Goal: Find contact information: Find contact information

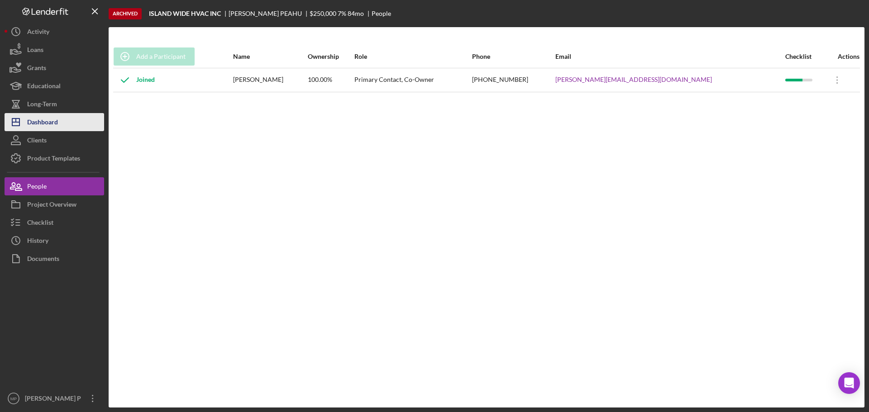
click at [48, 124] on div "Dashboard" at bounding box center [42, 123] width 31 height 20
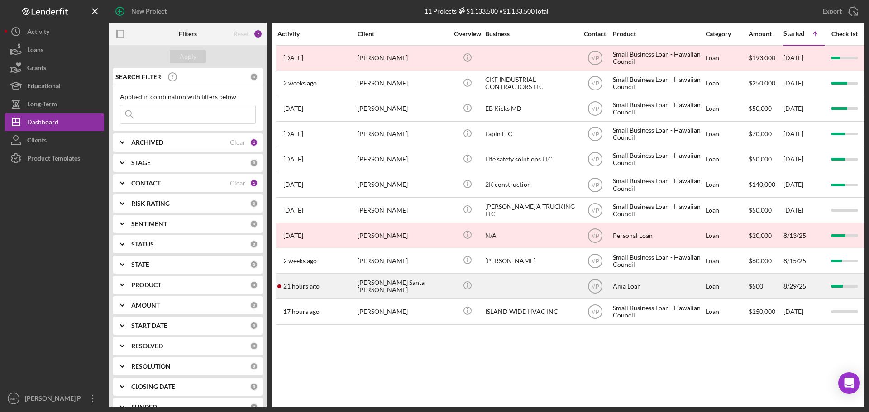
click at [417, 285] on div "[PERSON_NAME] Santa [PERSON_NAME]" at bounding box center [402, 286] width 90 height 24
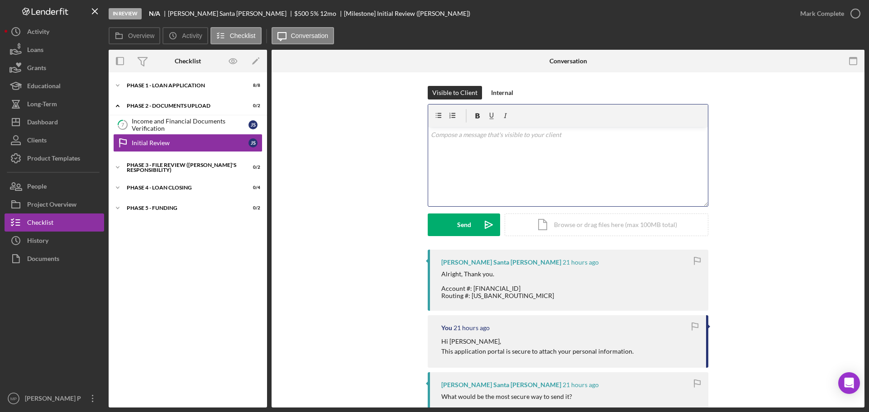
click at [480, 150] on div "v Color teal Color pink Remove color Add row above Add row below Add column bef…" at bounding box center [568, 166] width 280 height 79
click at [452, 230] on button "Send Icon/icon-invite-send" at bounding box center [464, 225] width 72 height 23
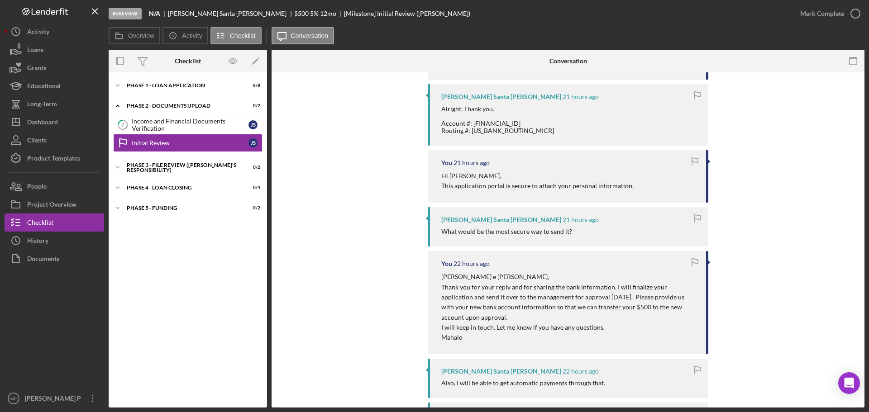
scroll to position [226, 0]
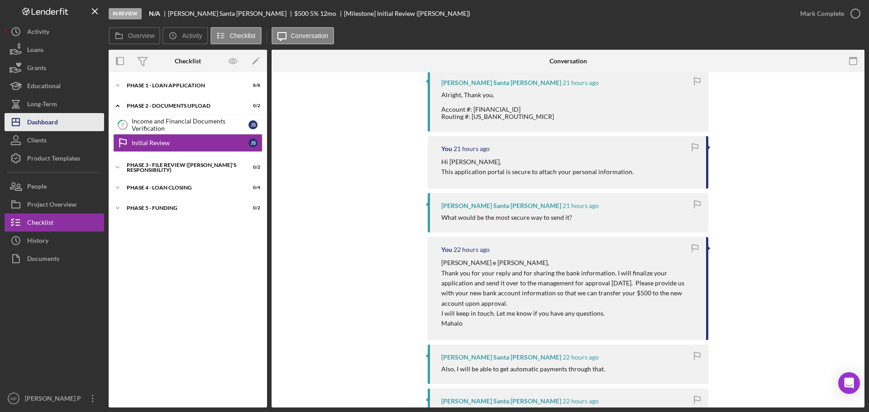
click at [51, 119] on div "Dashboard" at bounding box center [42, 123] width 31 height 20
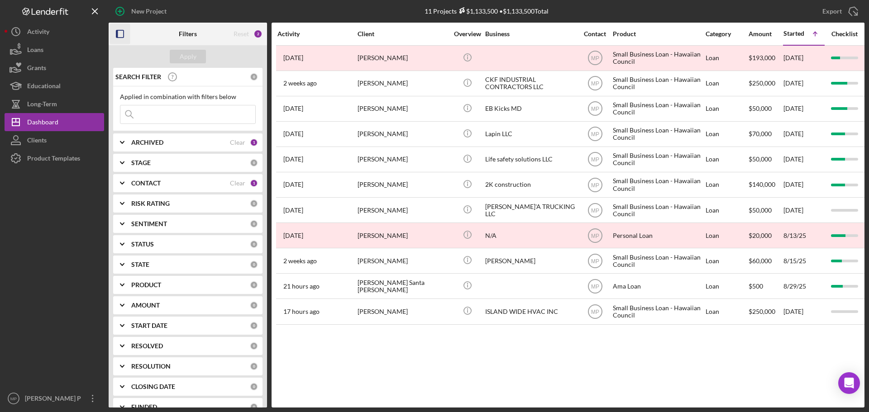
click at [121, 35] on icon "button" at bounding box center [120, 34] width 20 height 20
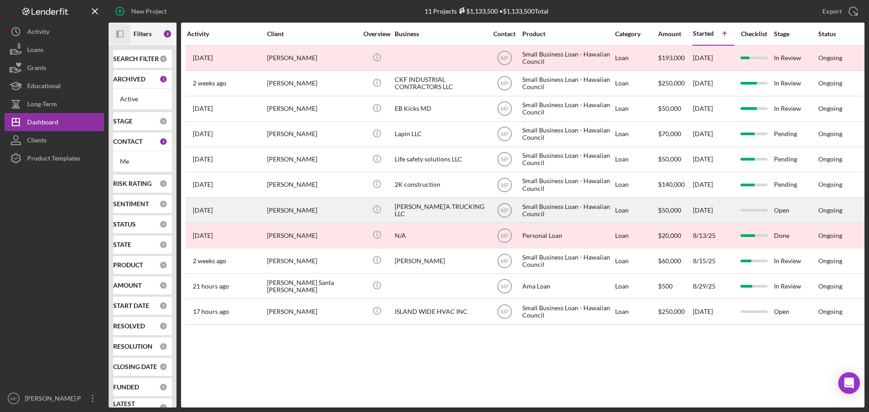
click at [408, 213] on div "[PERSON_NAME]'A TRUCKING LLC" at bounding box center [440, 210] width 90 height 24
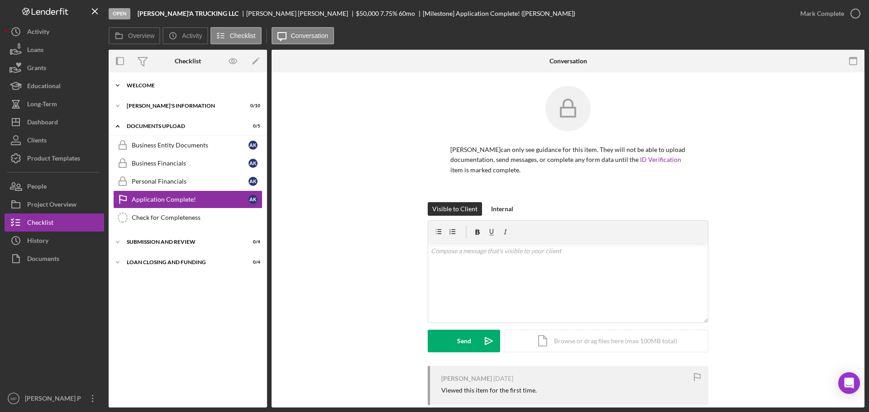
click at [155, 86] on div "WELCOME" at bounding box center [191, 85] width 129 height 5
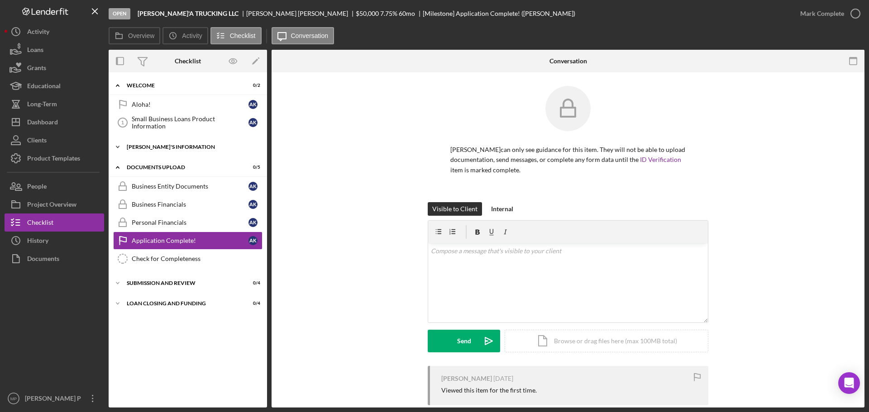
click at [160, 149] on div "[PERSON_NAME]'S INFORMATION" at bounding box center [191, 146] width 129 height 5
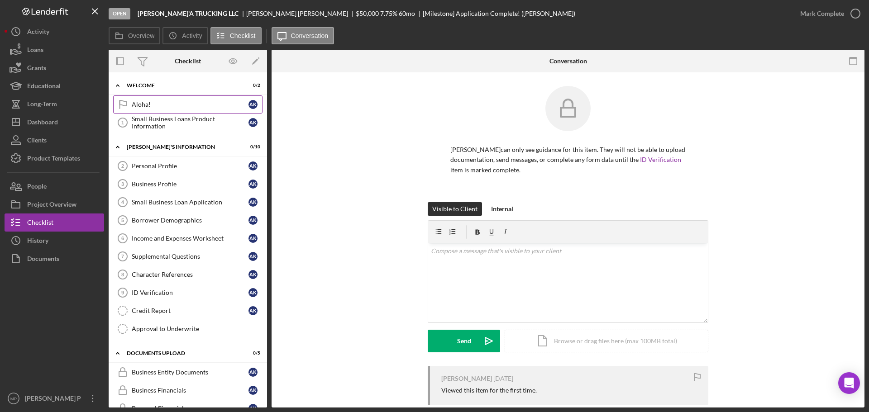
click at [172, 105] on div "Aloha!" at bounding box center [190, 104] width 117 height 7
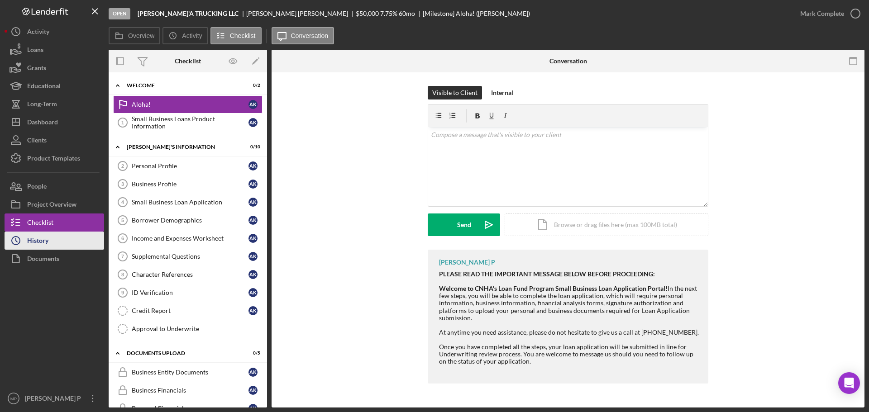
click at [59, 244] on button "Icon/History History" at bounding box center [55, 241] width 100 height 18
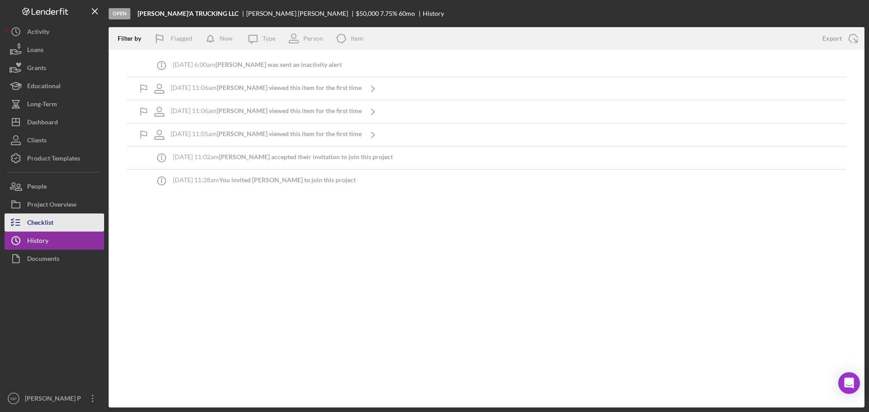
click at [45, 225] on div "Checklist" at bounding box center [40, 224] width 26 height 20
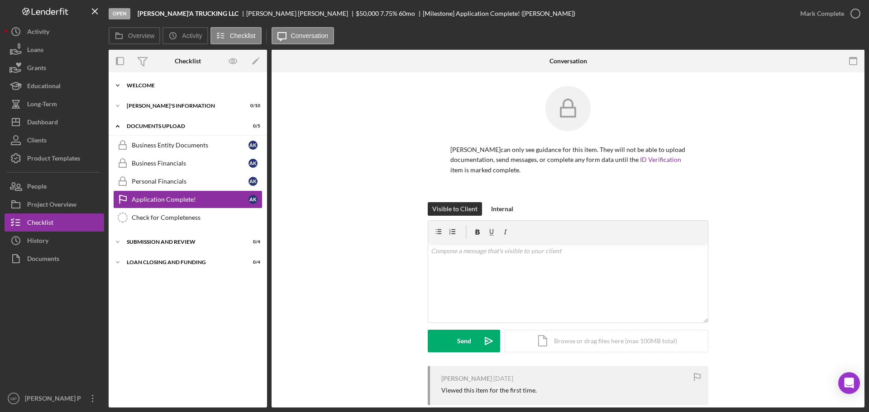
click at [150, 88] on div "WELCOME" at bounding box center [191, 85] width 129 height 5
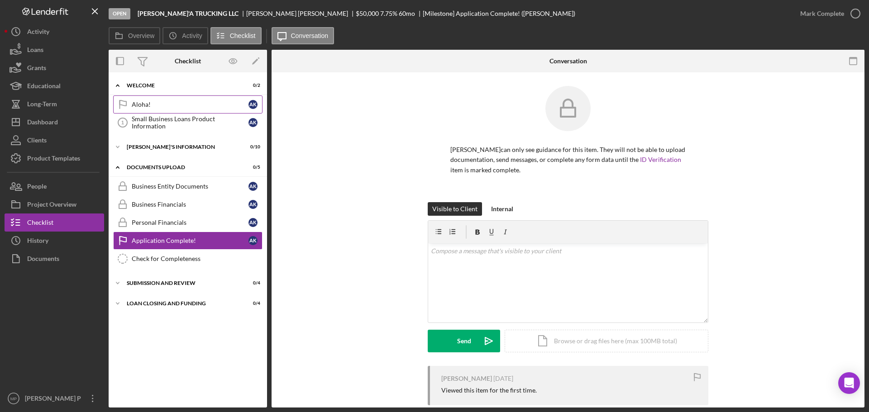
click at [160, 104] on div "Aloha!" at bounding box center [190, 104] width 117 height 7
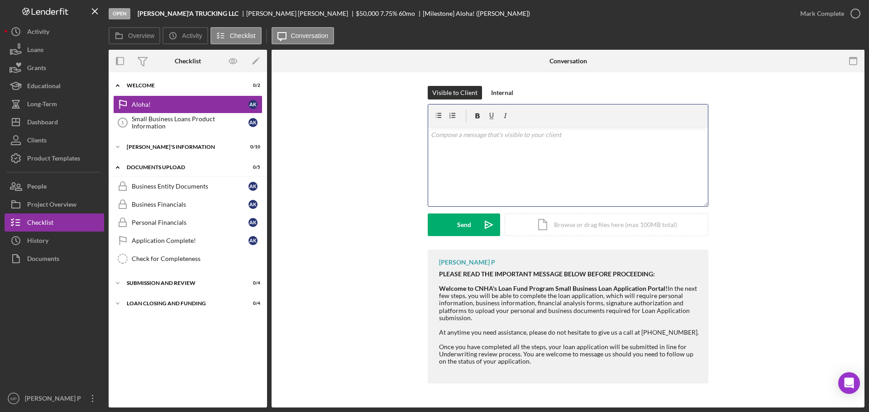
click at [471, 140] on div "v Color teal Color pink Remove color Add row above Add row below Add column bef…" at bounding box center [568, 166] width 280 height 79
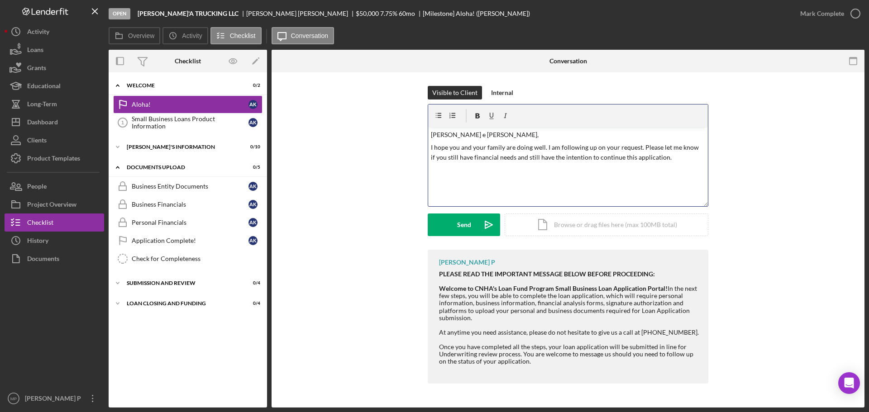
click at [615, 148] on p "I hope you and your family are doing well. I am following up on your request. P…" at bounding box center [568, 153] width 275 height 20
click at [580, 157] on p "I hope you and your family are doing well. I am following up on your applicatio…" at bounding box center [568, 158] width 275 height 30
drag, startPoint x: 577, startPoint y: 157, endPoint x: 553, endPoint y: 159, distance: 24.0
click at [553, 159] on p "I hope you and your family are doing well. I am following up on your applicatio…" at bounding box center [568, 158] width 275 height 30
click at [526, 173] on div "v Color teal Color pink Remove color Add row above Add row below Add column bef…" at bounding box center [568, 166] width 280 height 79
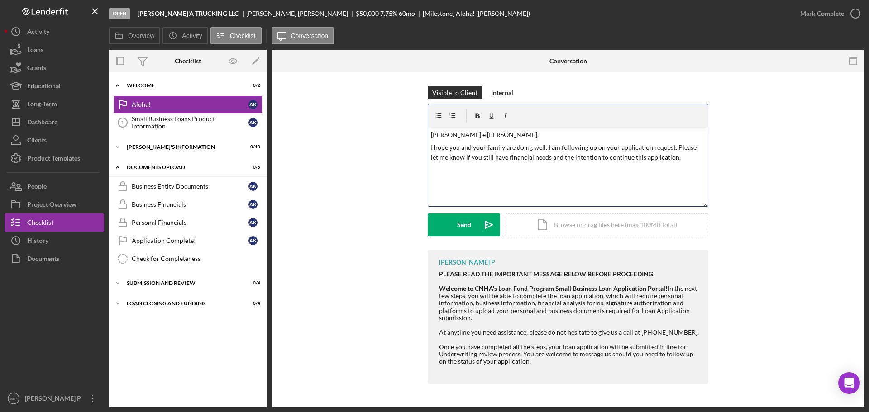
click at [675, 161] on p "I hope you and your family are doing well. I am following up on your applicatio…" at bounding box center [568, 153] width 275 height 20
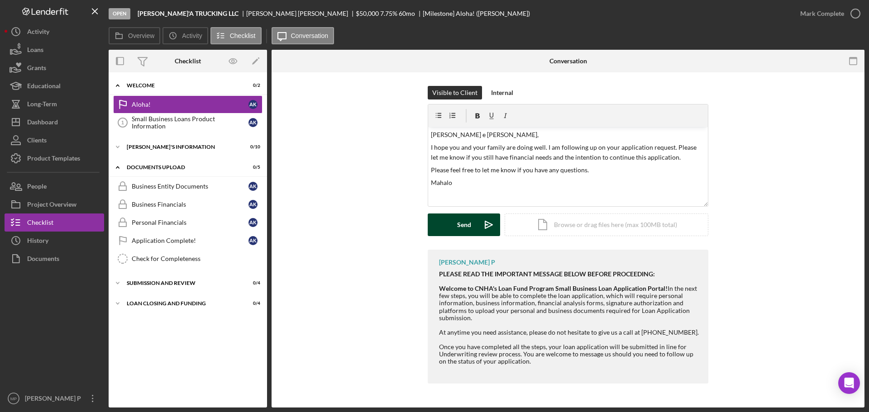
click at [448, 225] on button "Send Icon/icon-invite-send" at bounding box center [464, 225] width 72 height 23
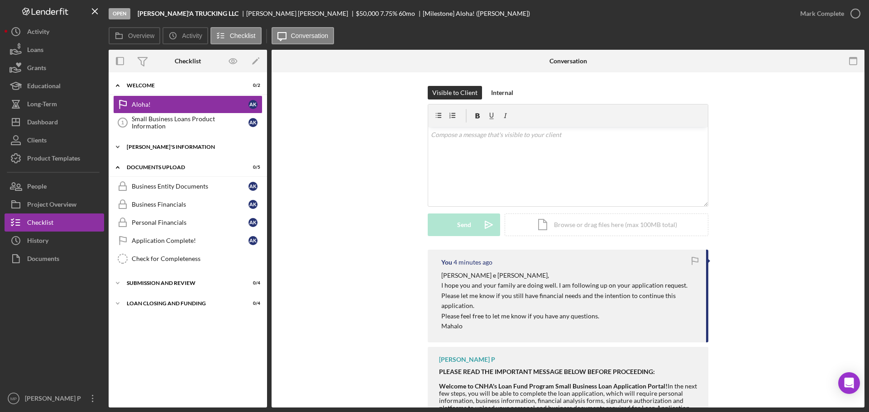
click at [166, 145] on div "[PERSON_NAME]'S INFORMATION" at bounding box center [191, 146] width 129 height 5
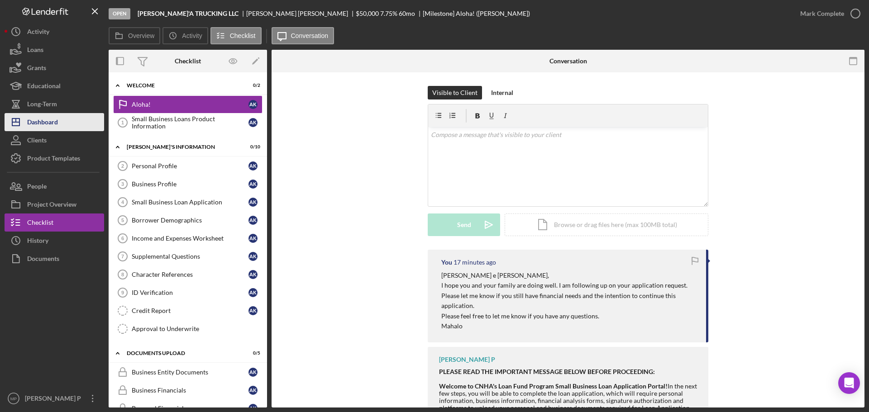
click at [52, 123] on div "Dashboard" at bounding box center [42, 123] width 31 height 20
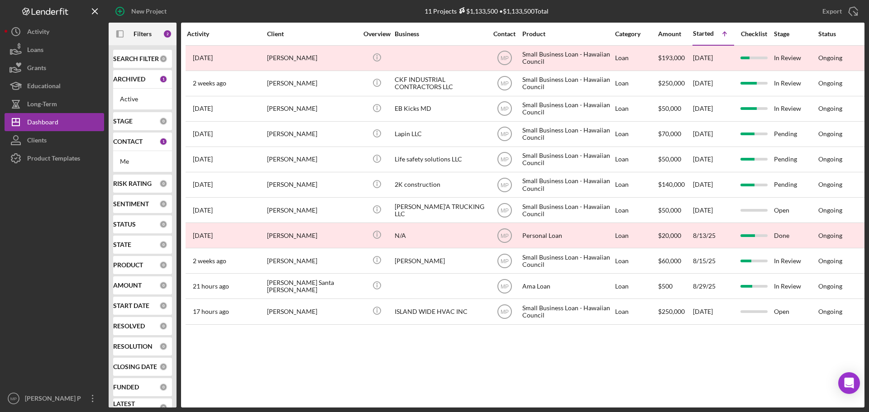
click at [477, 381] on div "Activity Client Overview Business Contact Product Category Amount Started Icon/…" at bounding box center [522, 215] width 683 height 385
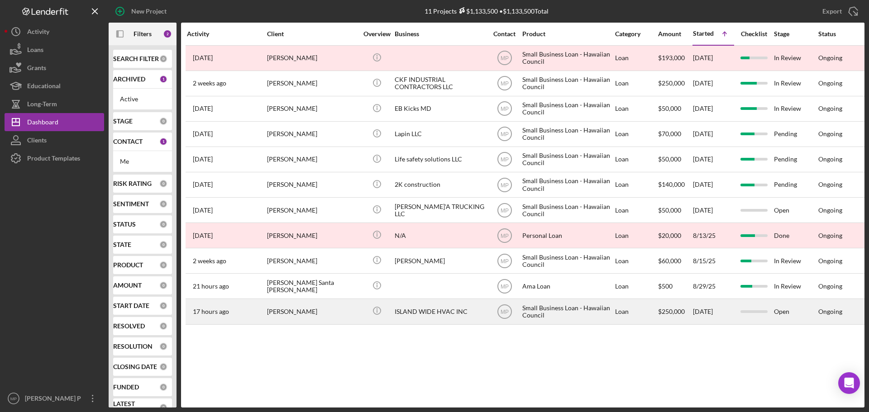
click at [408, 309] on div "ISLAND WIDE HVAC INC" at bounding box center [440, 311] width 90 height 24
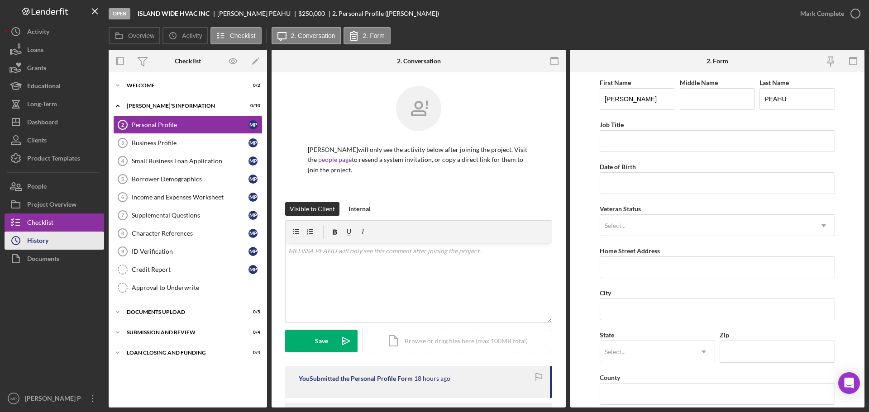
click at [52, 245] on button "Icon/History History" at bounding box center [55, 241] width 100 height 18
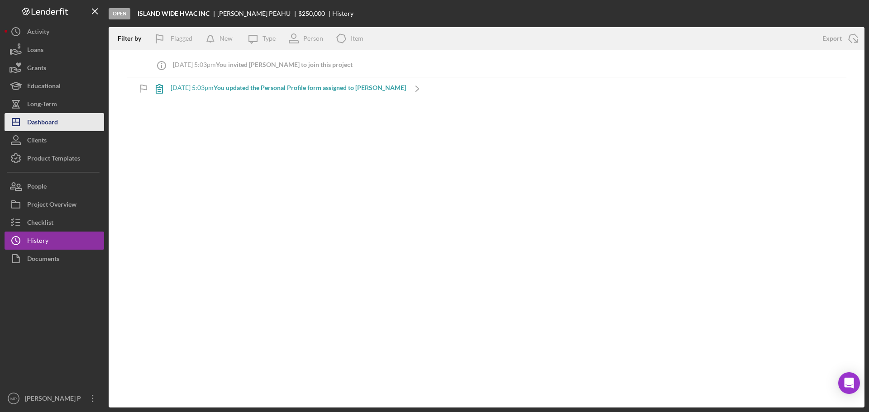
click at [58, 124] on button "Icon/Dashboard Dashboard" at bounding box center [55, 122] width 100 height 18
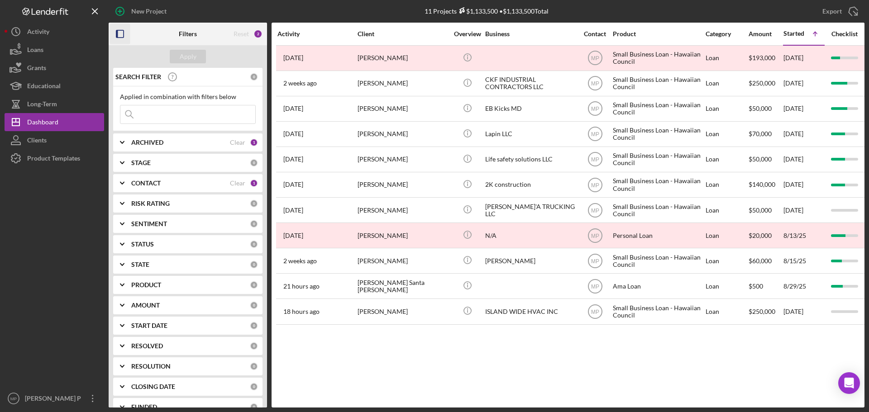
click at [120, 33] on icon "button" at bounding box center [120, 34] width 20 height 20
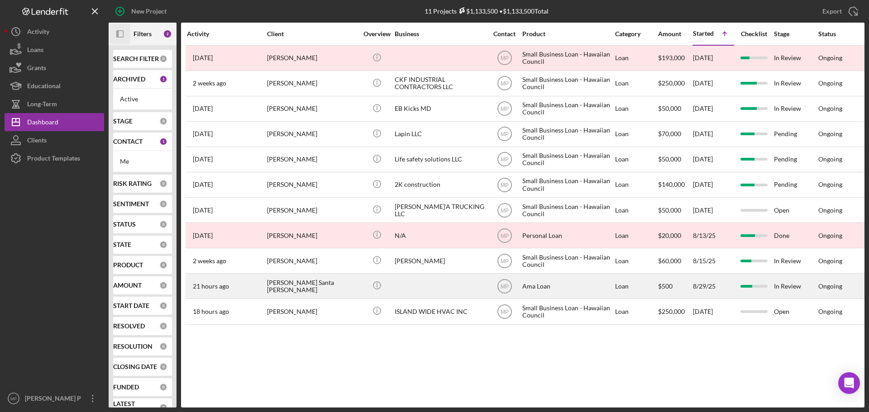
click at [325, 285] on div "[PERSON_NAME] Santa [PERSON_NAME]" at bounding box center [312, 286] width 90 height 24
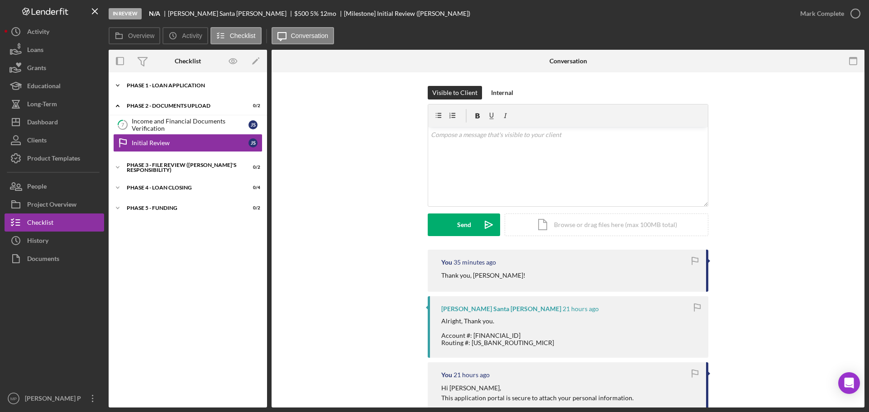
click at [166, 85] on div "Phase 1 - Loan Application" at bounding box center [191, 85] width 129 height 5
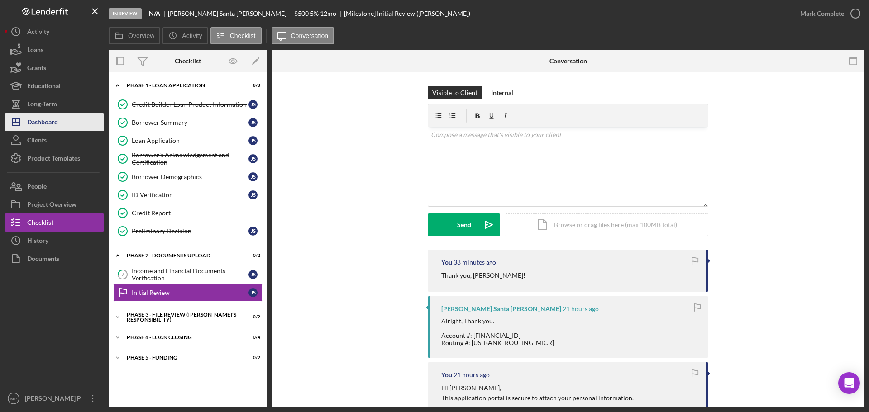
click at [71, 120] on button "Icon/Dashboard Dashboard" at bounding box center [55, 122] width 100 height 18
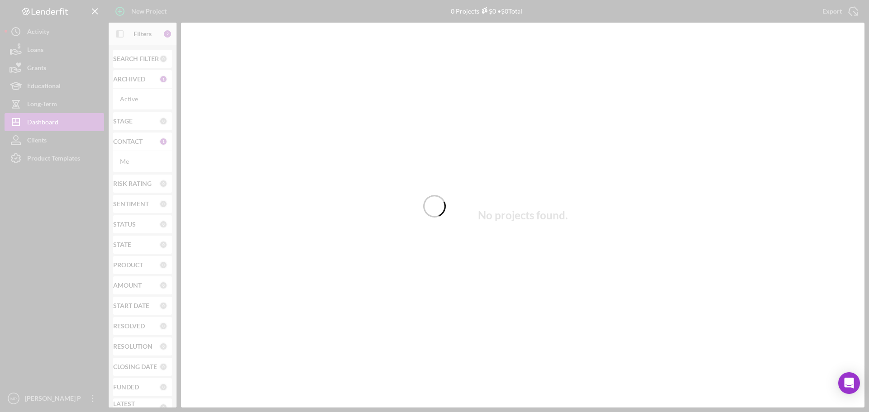
click at [121, 34] on div at bounding box center [434, 206] width 869 height 412
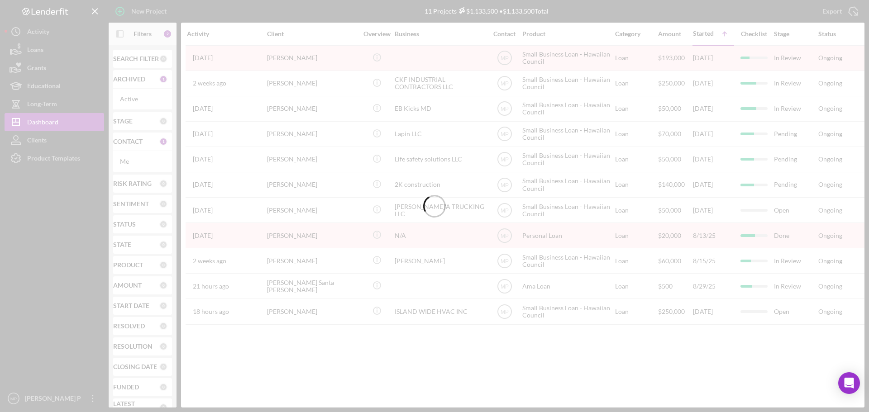
click at [121, 34] on div at bounding box center [434, 206] width 869 height 412
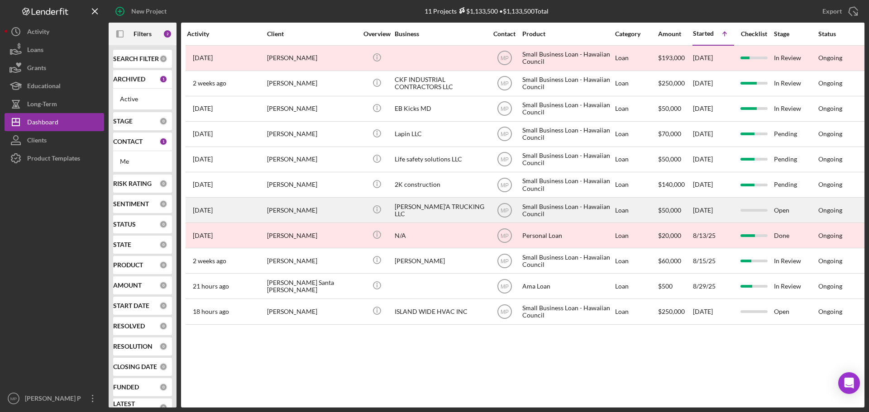
click at [419, 210] on div "[PERSON_NAME]'A TRUCKING LLC" at bounding box center [440, 210] width 90 height 24
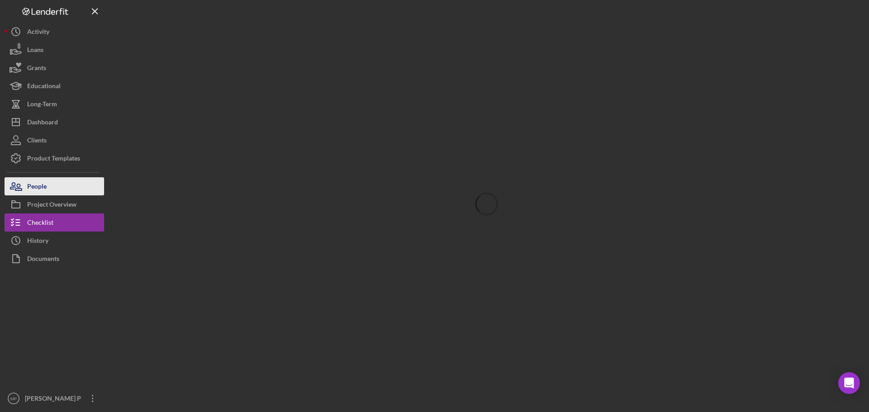
click at [47, 190] on button "People" at bounding box center [55, 186] width 100 height 18
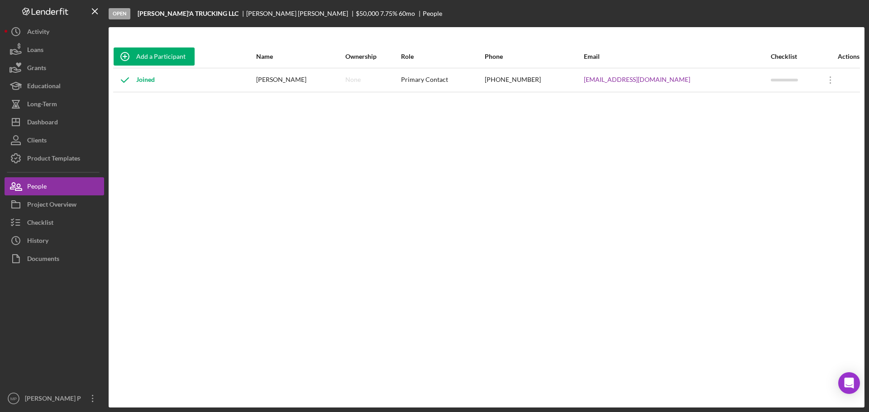
click at [42, 317] on div at bounding box center [55, 329] width 100 height 122
click at [846, 383] on icon "Open Intercom Messenger" at bounding box center [848, 383] width 10 height 12
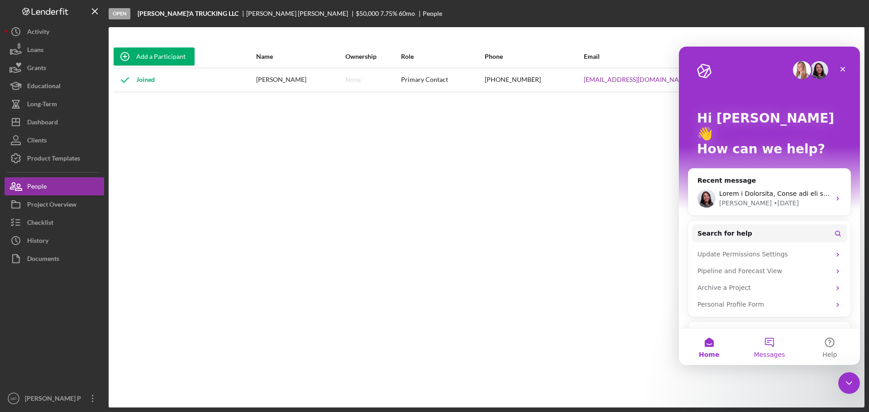
click at [771, 352] on span "Messages" at bounding box center [769, 355] width 31 height 6
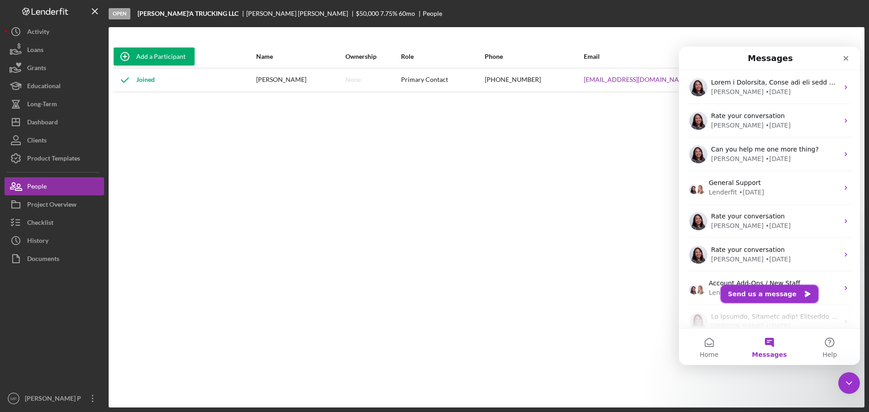
click at [770, 294] on button "Send us a message" at bounding box center [769, 294] width 98 height 18
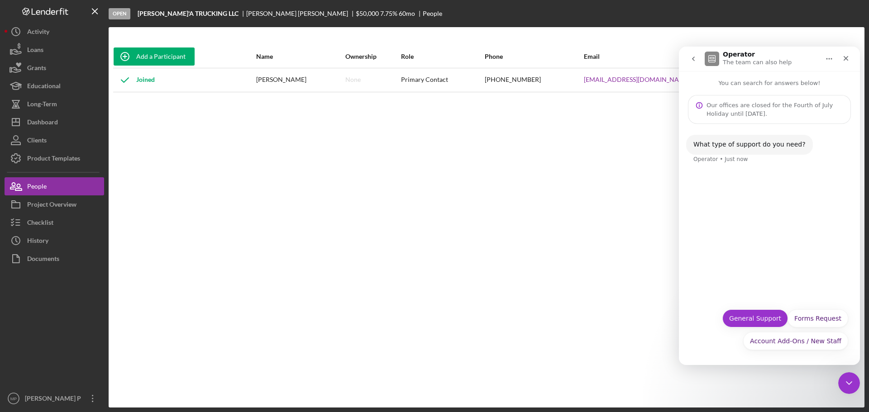
click at [750, 323] on button "General Support" at bounding box center [755, 318] width 66 height 18
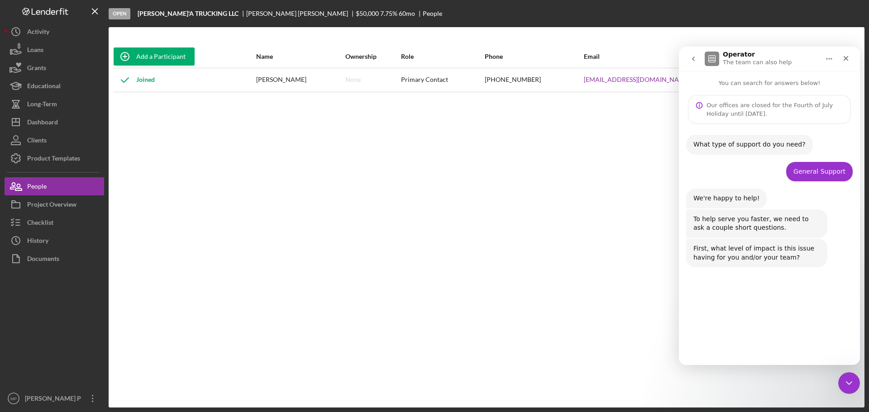
click at [748, 343] on button "Minimal" at bounding box center [747, 340] width 38 height 18
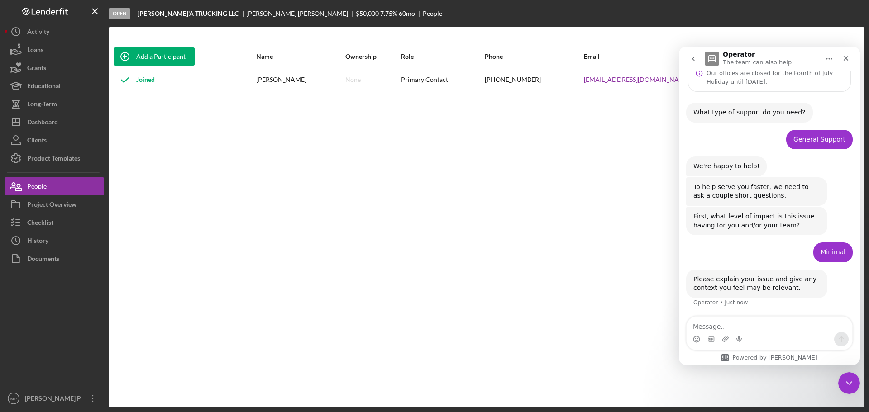
scroll to position [33, 0]
click at [737, 323] on textarea "Message…" at bounding box center [769, 324] width 166 height 15
type textarea "I"
type textarea "Lenderfit invoice mailing address"
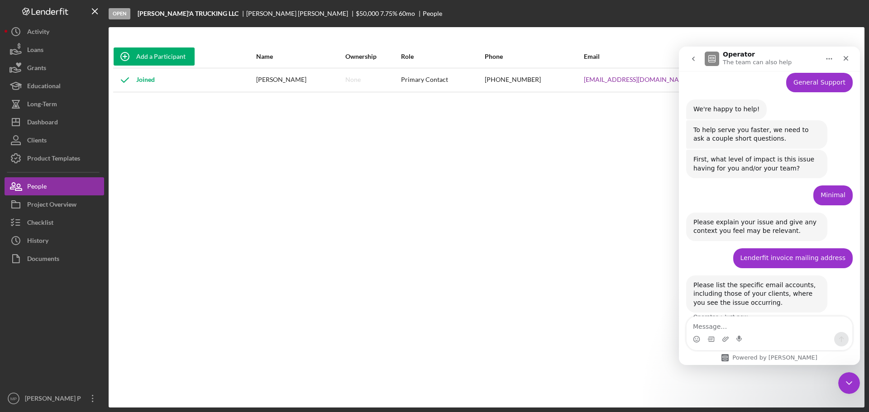
scroll to position [104, 0]
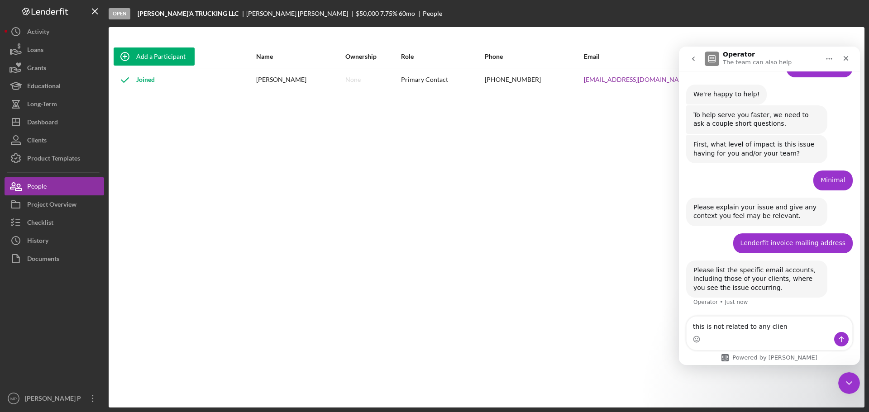
type textarea "this is not related to any client"
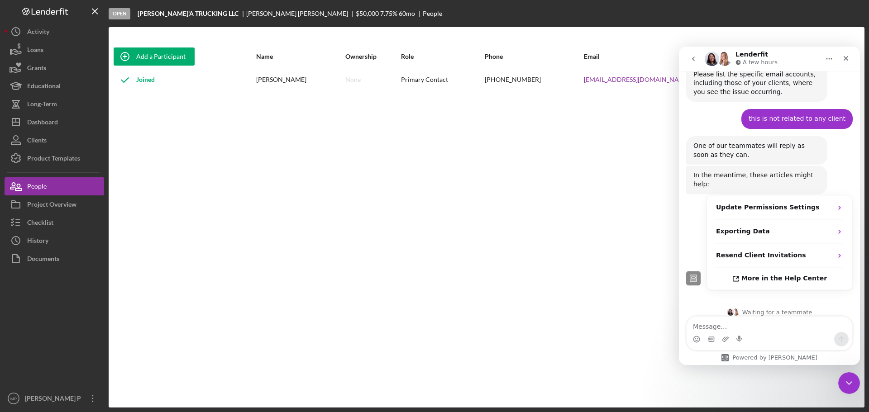
scroll to position [299, 0]
click at [90, 404] on icon "Icon/Overflow" at bounding box center [92, 398] width 23 height 23
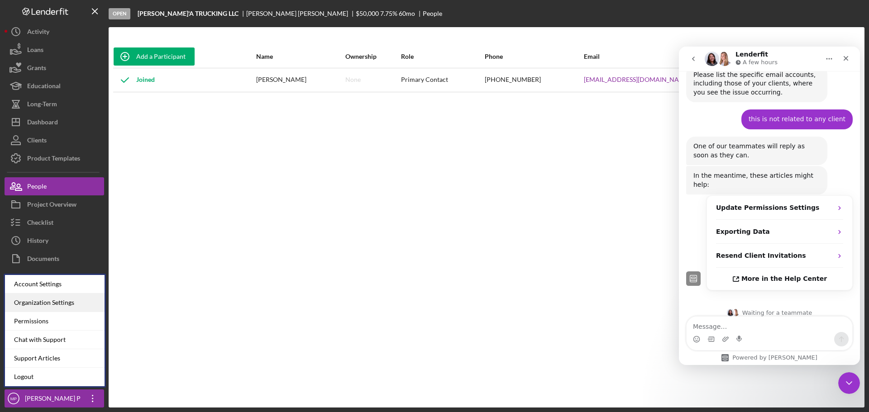
click at [60, 303] on div "Organization Settings" at bounding box center [55, 303] width 100 height 19
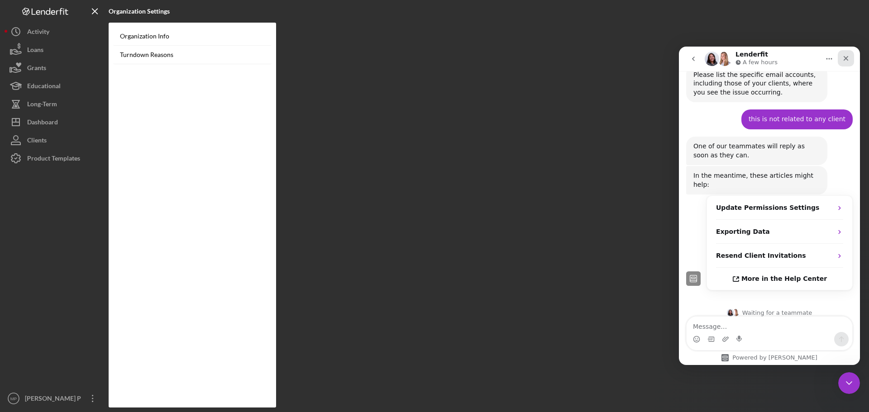
click at [846, 56] on icon "Close" at bounding box center [845, 58] width 7 height 7
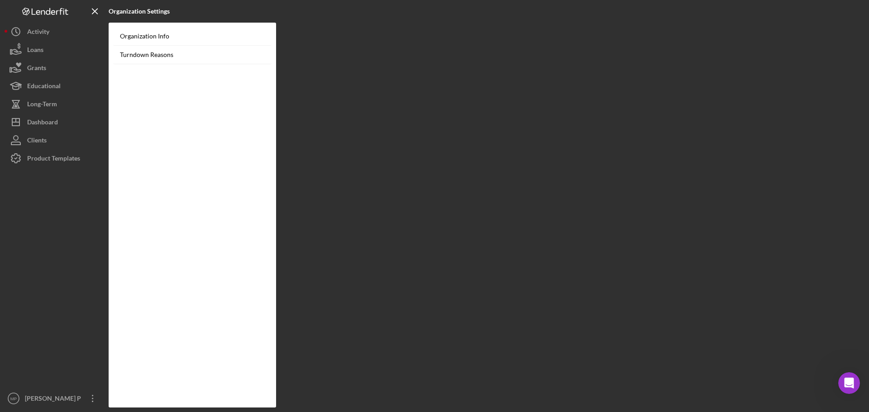
scroll to position [299, 0]
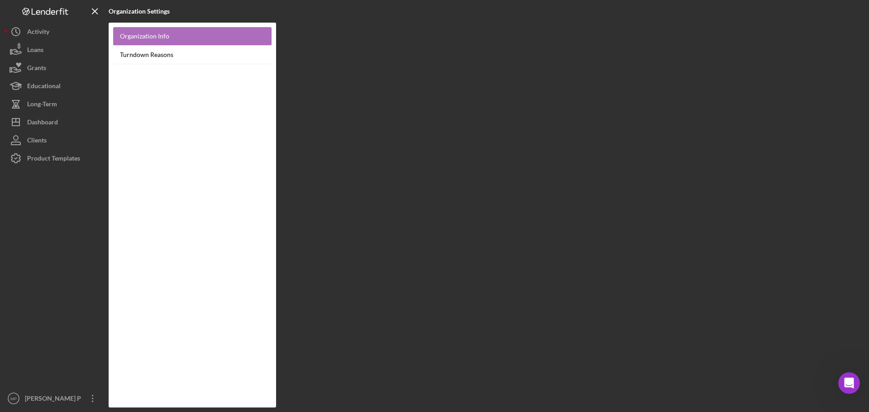
click at [147, 35] on link "Organization Info" at bounding box center [192, 36] width 158 height 19
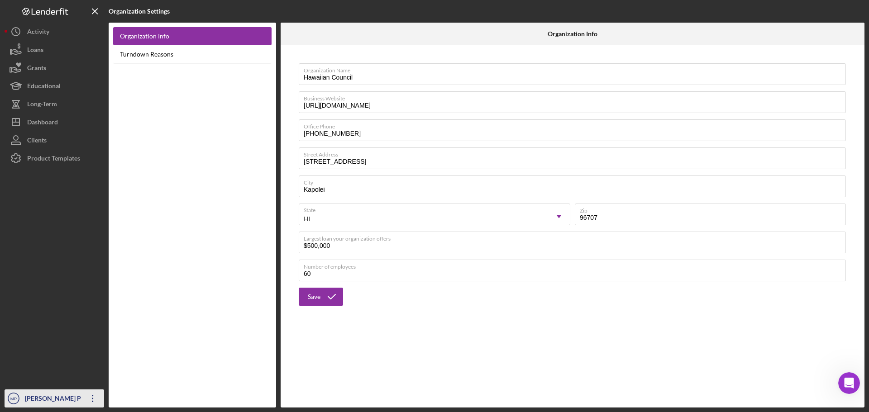
click at [96, 399] on icon "Icon/Overflow" at bounding box center [92, 398] width 23 height 23
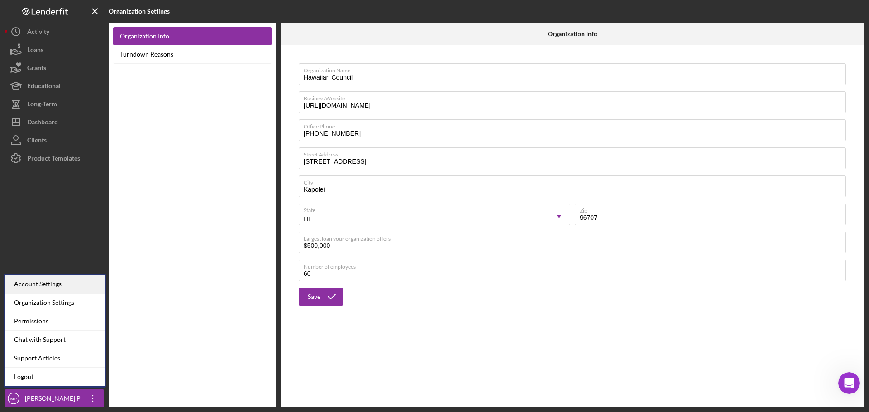
click at [62, 284] on div "Account Settings" at bounding box center [55, 284] width 100 height 19
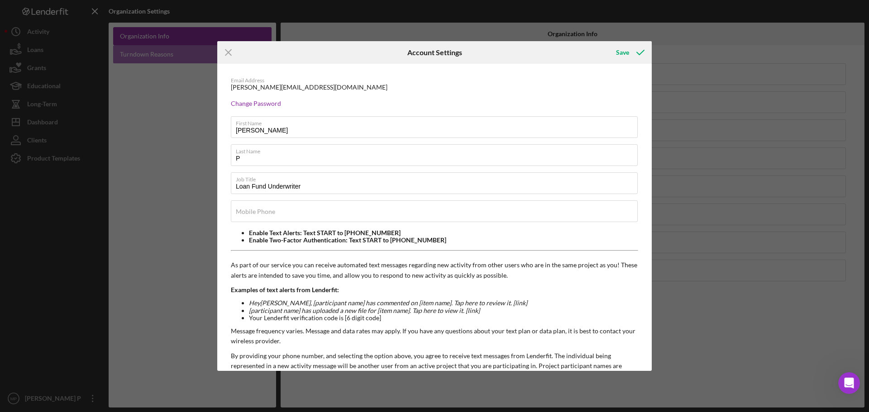
click at [227, 51] on icon "Icon/Menu Close" at bounding box center [228, 52] width 23 height 23
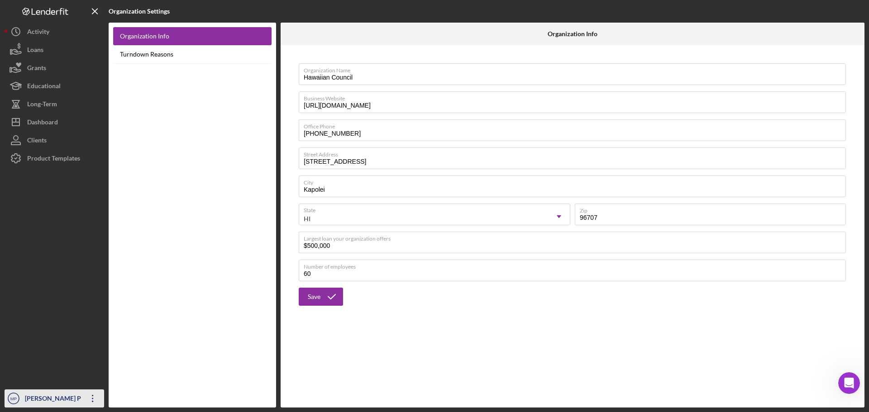
click at [92, 400] on icon "Icon/Overflow" at bounding box center [92, 398] width 23 height 23
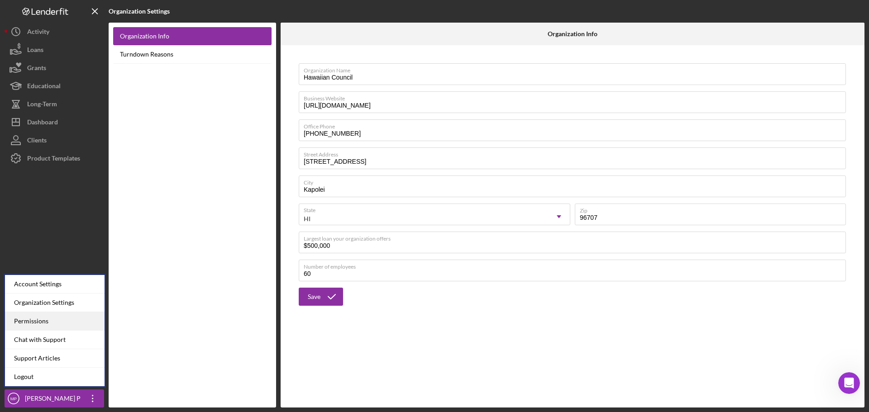
click at [39, 320] on div "Permissions" at bounding box center [55, 321] width 100 height 19
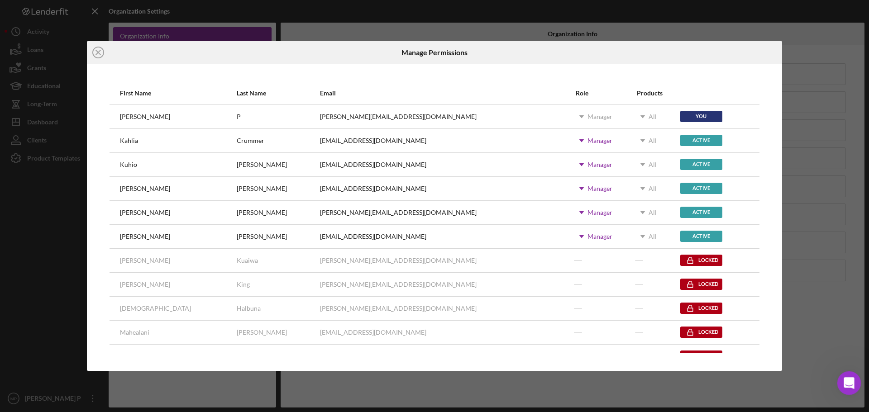
click at [848, 379] on icon "Open Intercom Messenger" at bounding box center [847, 381] width 6 height 7
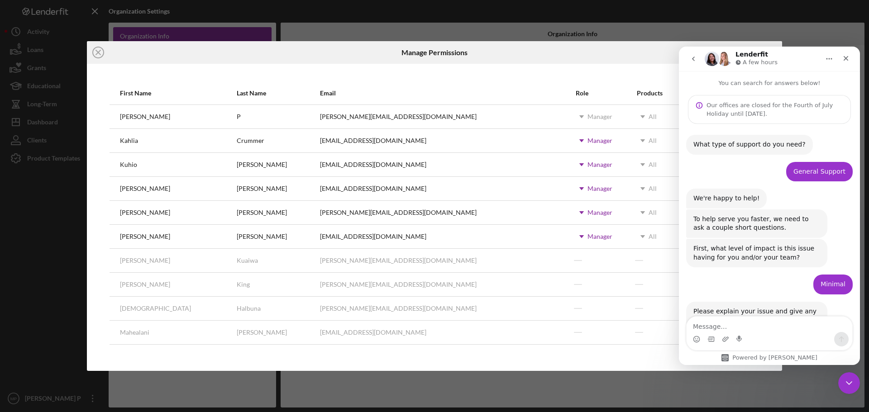
scroll to position [299, 0]
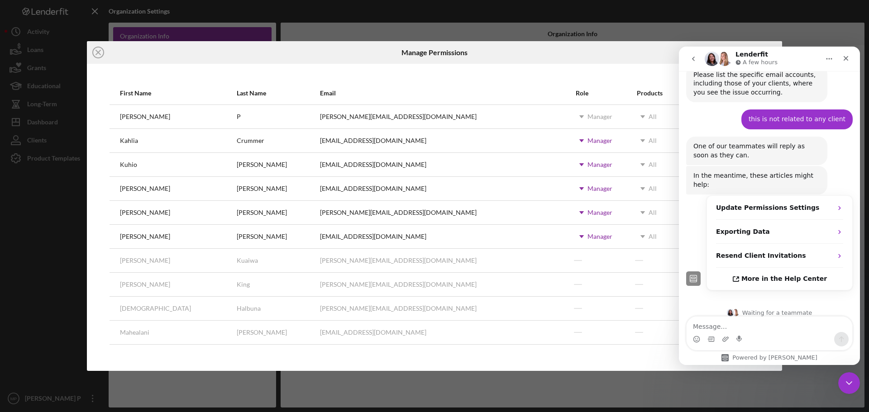
click at [760, 325] on textarea "Message…" at bounding box center [769, 324] width 166 height 15
type textarea "Please also deactivate [PERSON_NAME] access."
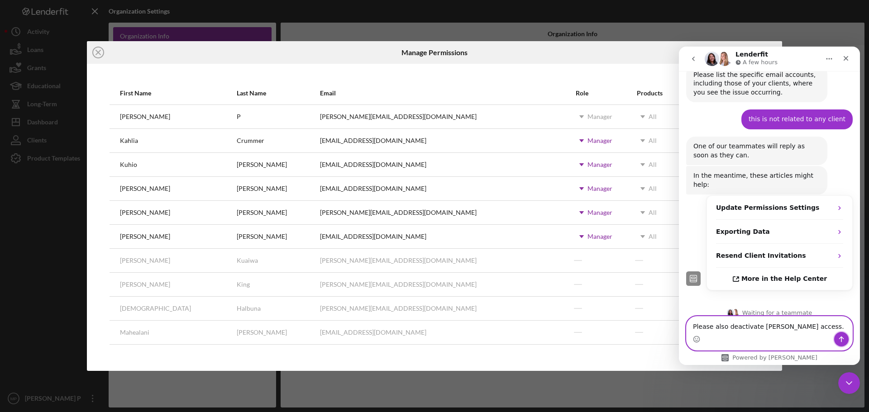
click at [840, 339] on icon "Send a message…" at bounding box center [840, 339] width 7 height 7
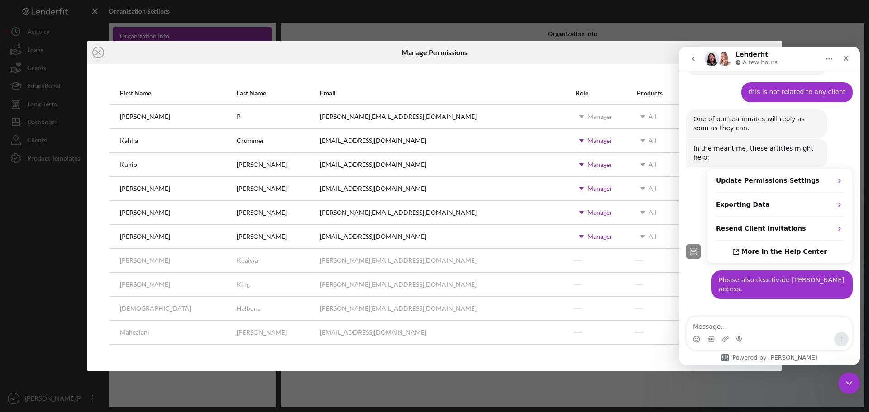
click at [525, 54] on div "Manage Permissions" at bounding box center [435, 52] width 232 height 23
click at [843, 57] on icon "Close" at bounding box center [845, 58] width 5 height 5
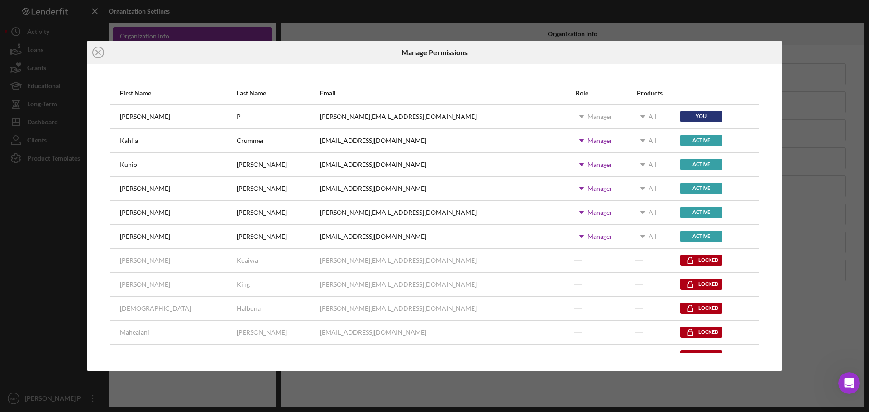
click at [680, 260] on div "Locked" at bounding box center [701, 260] width 42 height 11
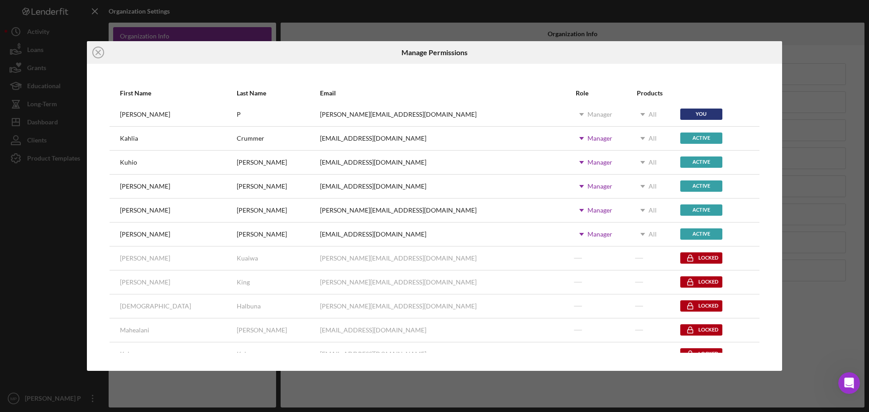
scroll to position [0, 0]
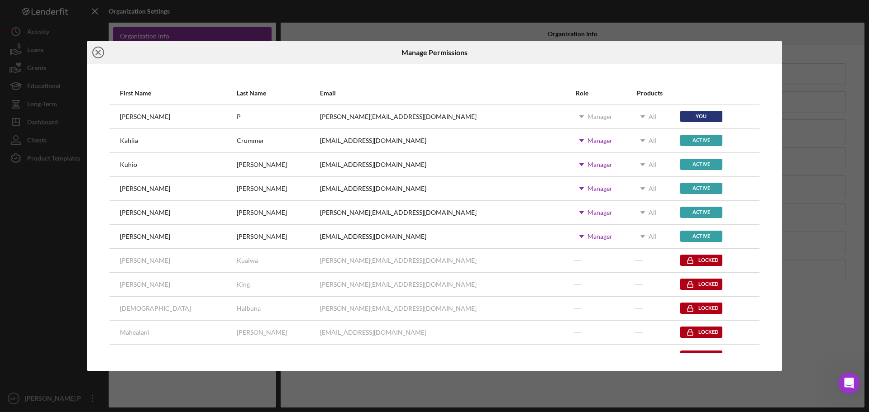
click at [99, 51] on line at bounding box center [98, 52] width 5 height 5
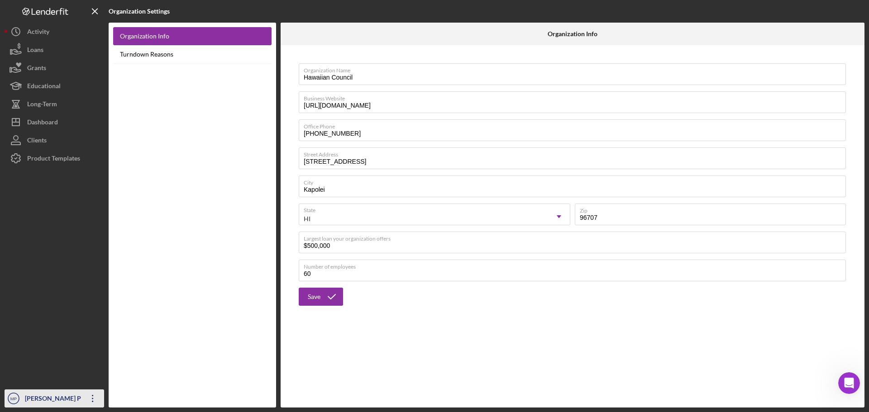
click at [90, 398] on icon "Icon/Overflow" at bounding box center [92, 398] width 23 height 23
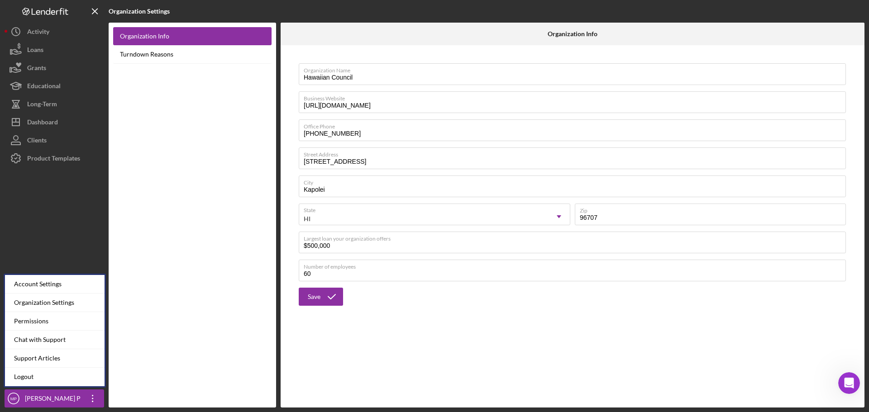
click at [93, 242] on div at bounding box center [55, 278] width 100 height 222
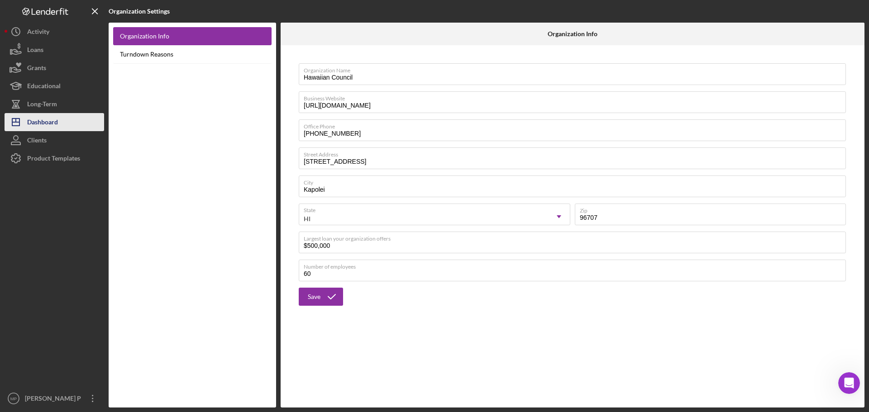
click at [62, 119] on button "Icon/Dashboard Dashboard" at bounding box center [55, 122] width 100 height 18
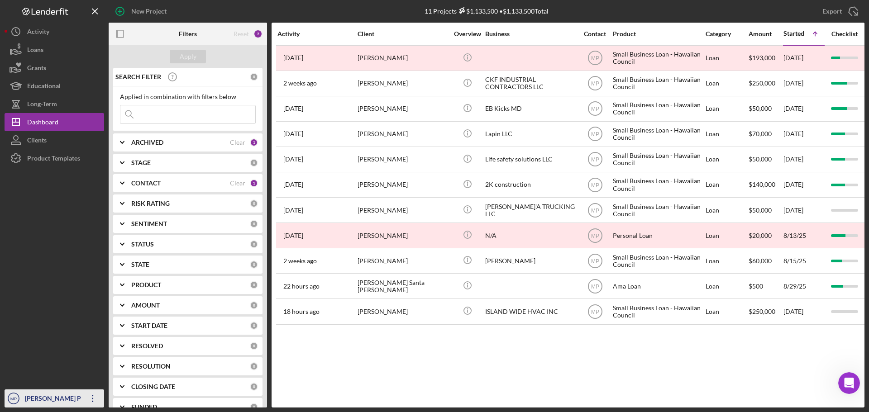
click at [95, 396] on icon "Icon/Overflow" at bounding box center [92, 398] width 23 height 23
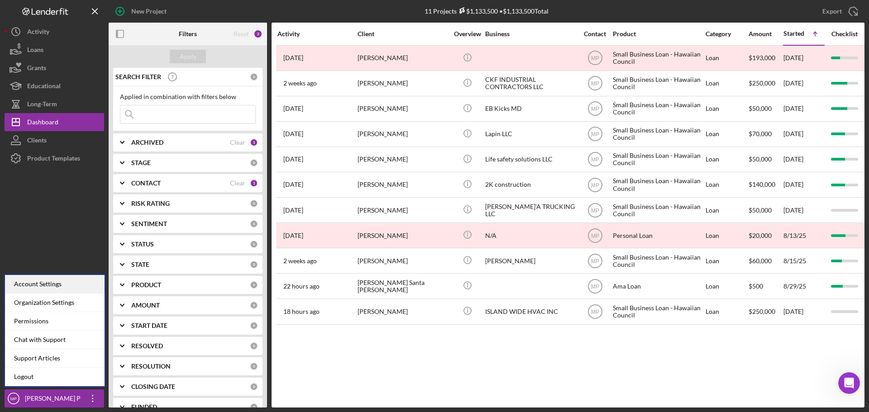
click at [58, 282] on div "Account Settings" at bounding box center [55, 284] width 100 height 19
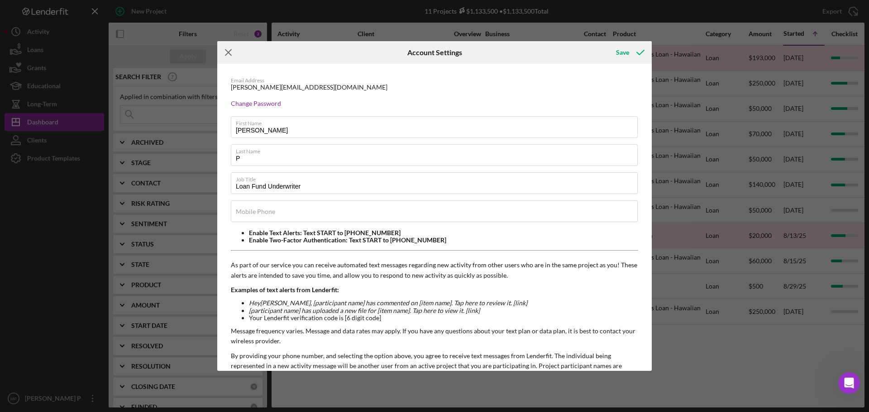
click at [230, 52] on icon "Icon/Menu Close" at bounding box center [228, 52] width 23 height 23
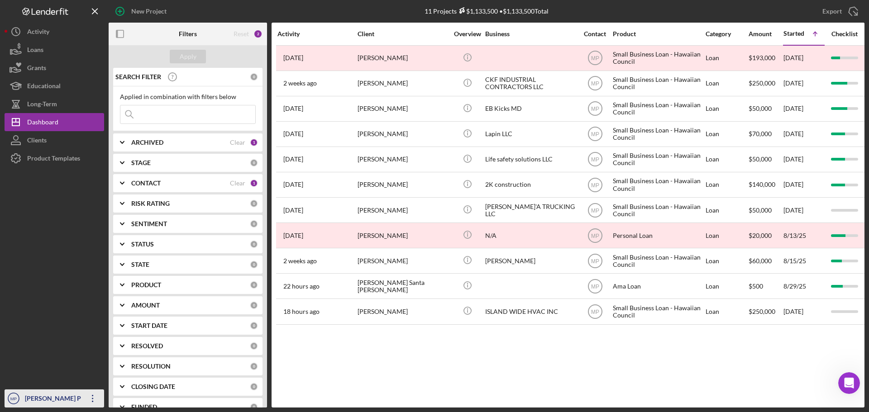
drag, startPoint x: 94, startPoint y: 397, endPoint x: 94, endPoint y: 390, distance: 6.3
click at [95, 398] on icon "Icon/Overflow" at bounding box center [92, 398] width 23 height 23
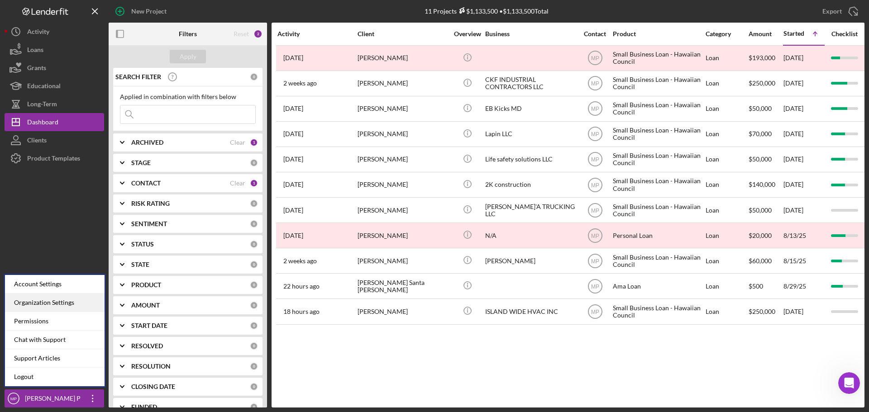
click at [55, 304] on div "Organization Settings" at bounding box center [55, 303] width 100 height 19
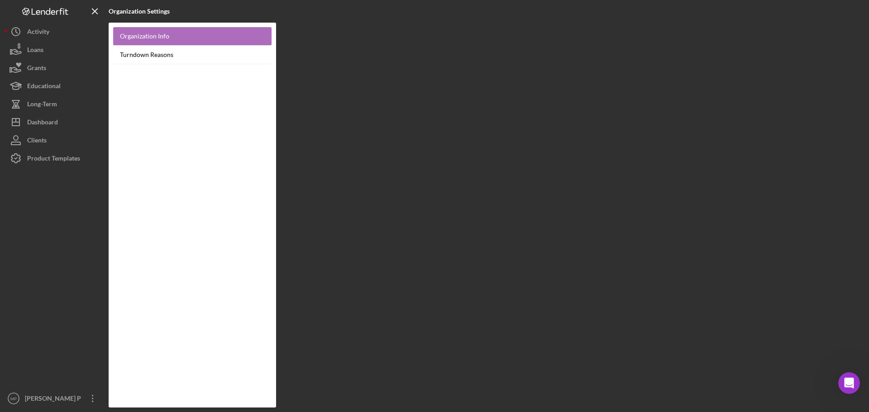
click at [157, 34] on link "Organization Info" at bounding box center [192, 36] width 158 height 19
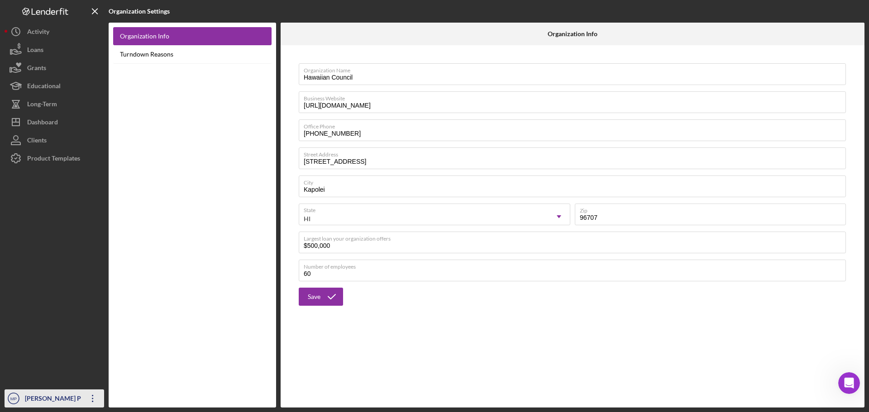
click at [93, 405] on icon "Icon/Overflow" at bounding box center [92, 398] width 23 height 23
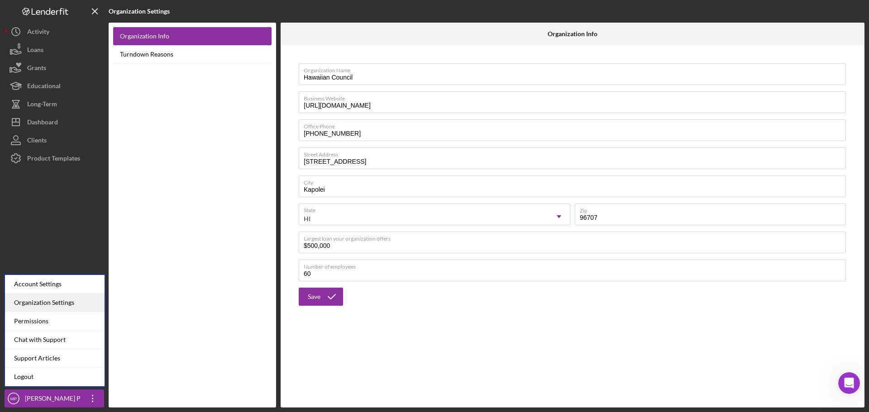
click at [44, 305] on div "Organization Settings" at bounding box center [55, 303] width 100 height 19
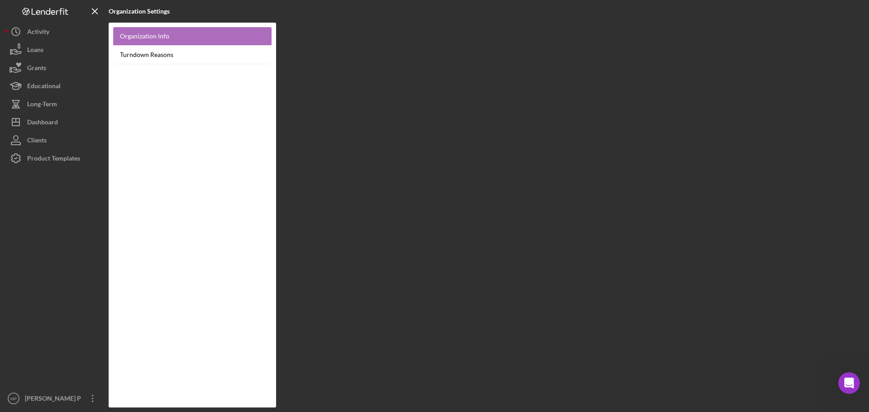
click at [151, 38] on link "Organization Info" at bounding box center [192, 36] width 158 height 19
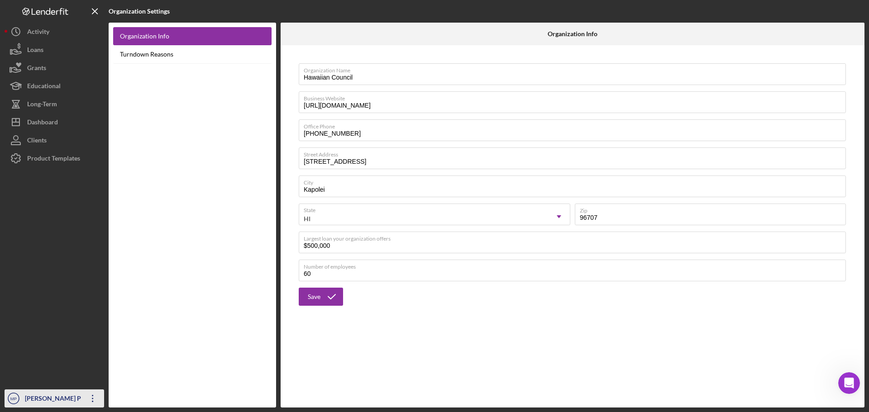
click at [92, 399] on icon "Icon/Overflow" at bounding box center [92, 398] width 23 height 23
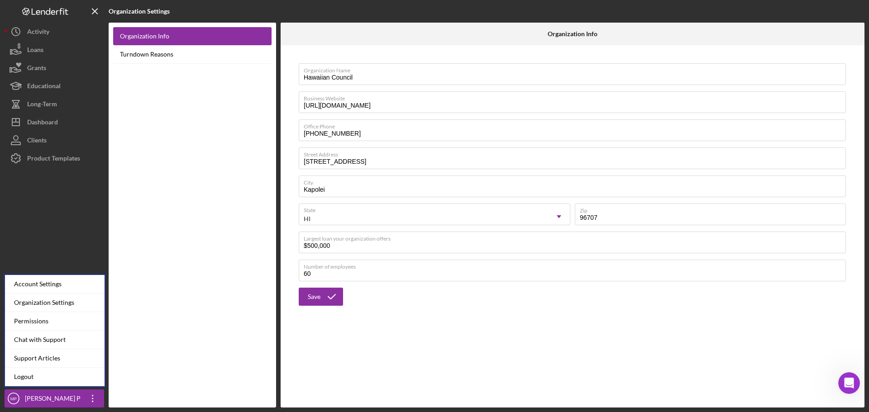
click at [585, 380] on div "Organization Name Hawaiian Council Business Website [URL][DOMAIN_NAME] Office P…" at bounding box center [572, 226] width 584 height 362
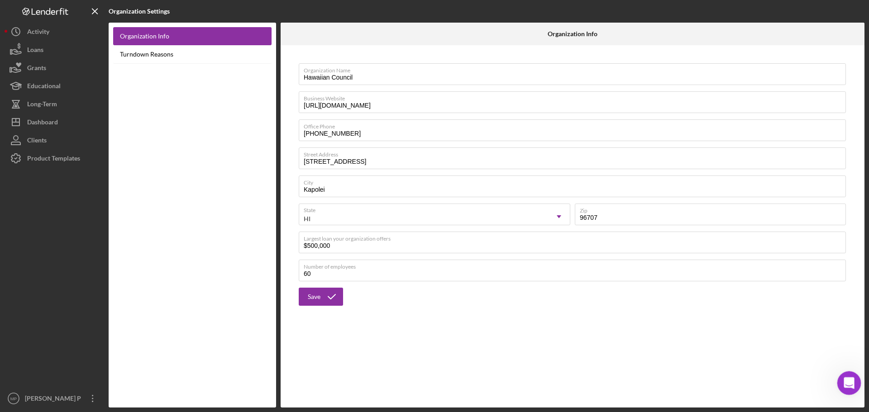
click at [850, 380] on icon "Open Intercom Messenger" at bounding box center [847, 382] width 15 height 15
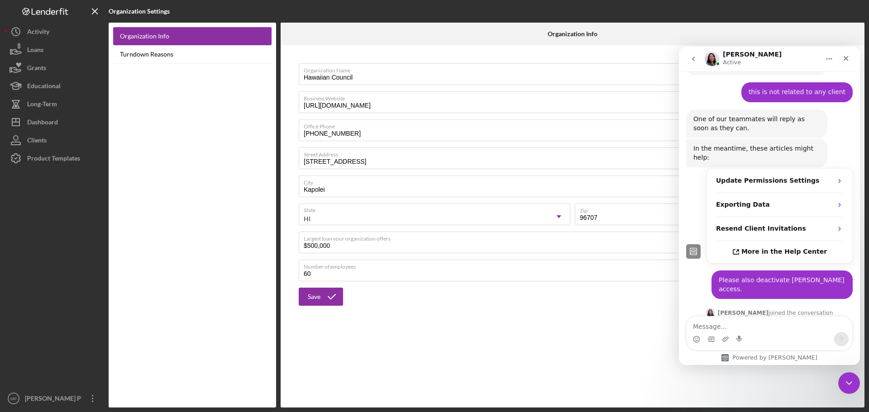
scroll to position [420, 0]
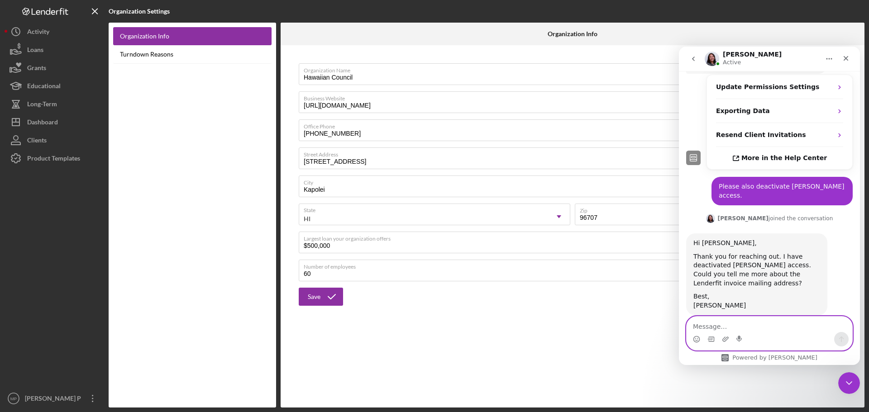
click at [746, 319] on textarea "Message…" at bounding box center [769, 324] width 166 height 15
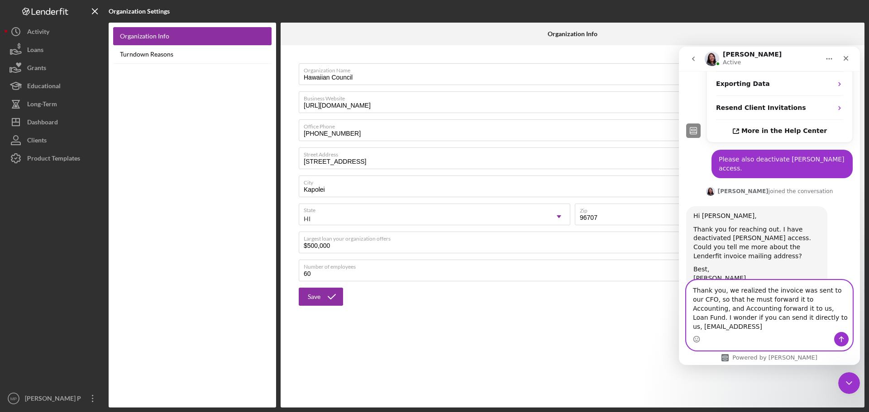
scroll to position [456, 0]
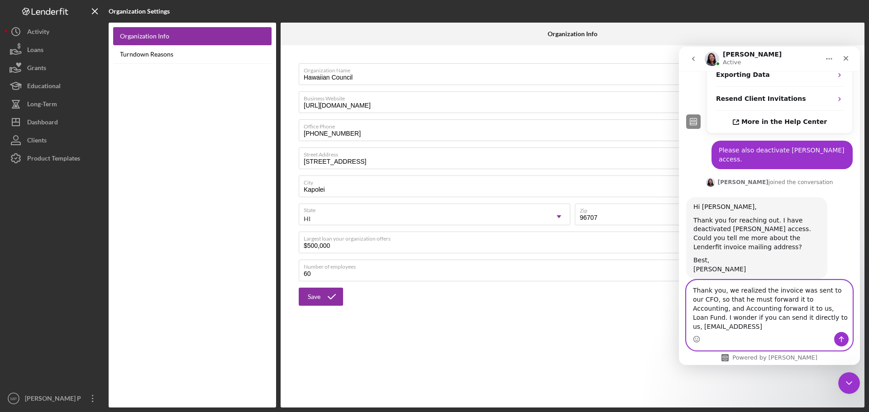
type textarea "Thank you, we realized the invoice was sent to our CFO, so that he must forward…"
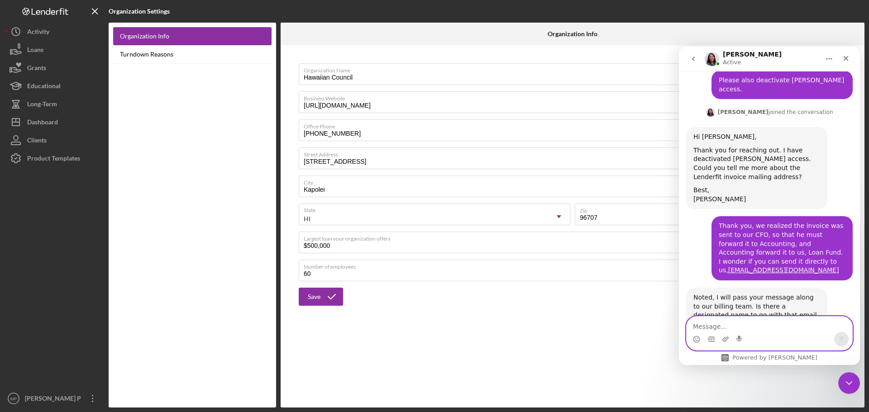
scroll to position [537, 0]
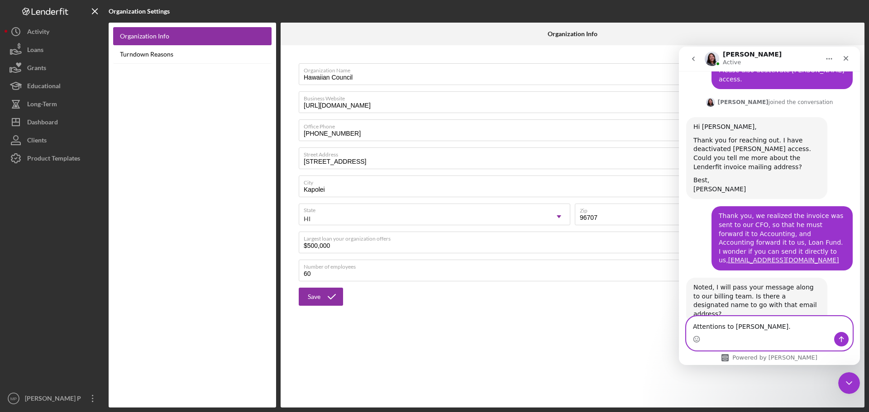
type textarea "Attentions to [PERSON_NAME]."
click at [839, 340] on icon "Send a message…" at bounding box center [840, 339] width 7 height 7
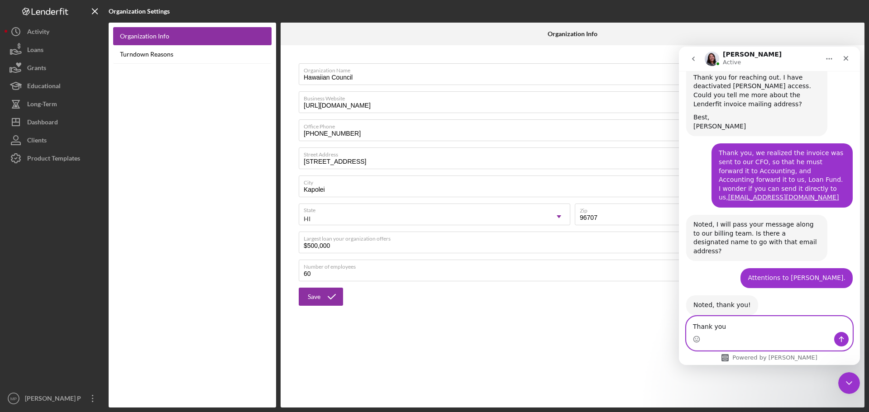
scroll to position [590, 0]
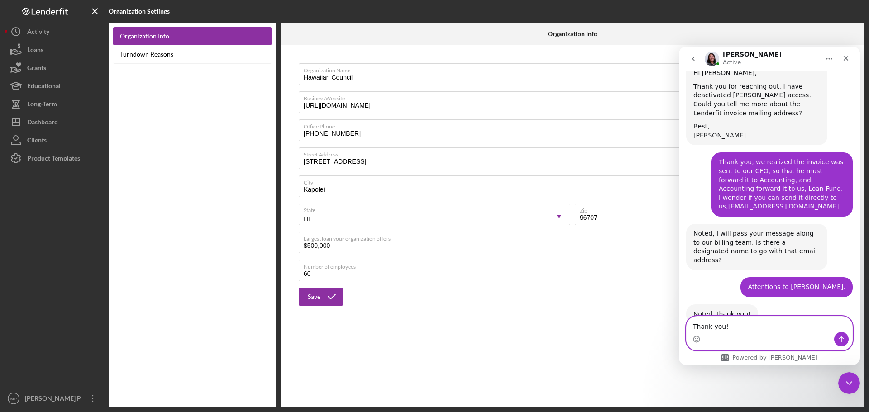
type textarea "Thank you!"
click at [843, 342] on icon "Send a message…" at bounding box center [840, 339] width 7 height 7
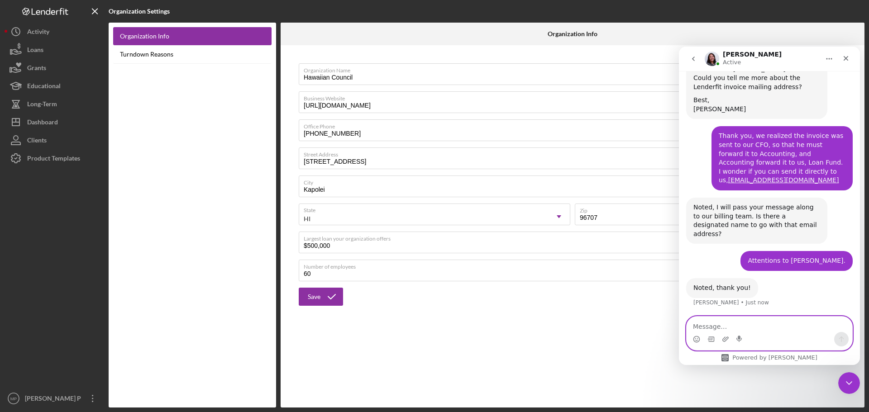
scroll to position [617, 0]
click at [851, 381] on icon "Close Intercom Messenger" at bounding box center [847, 381] width 11 height 11
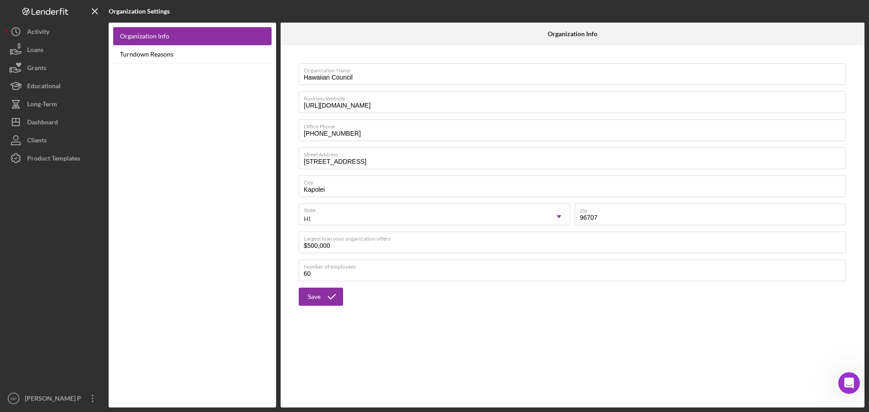
drag, startPoint x: 818, startPoint y: 338, endPoint x: 812, endPoint y: 335, distance: 6.5
click at [818, 338] on div "Organization Name Hawaiian Council Business Website [URL][DOMAIN_NAME] Office P…" at bounding box center [572, 226] width 584 height 362
click at [60, 120] on button "Icon/Dashboard Dashboard" at bounding box center [55, 122] width 100 height 18
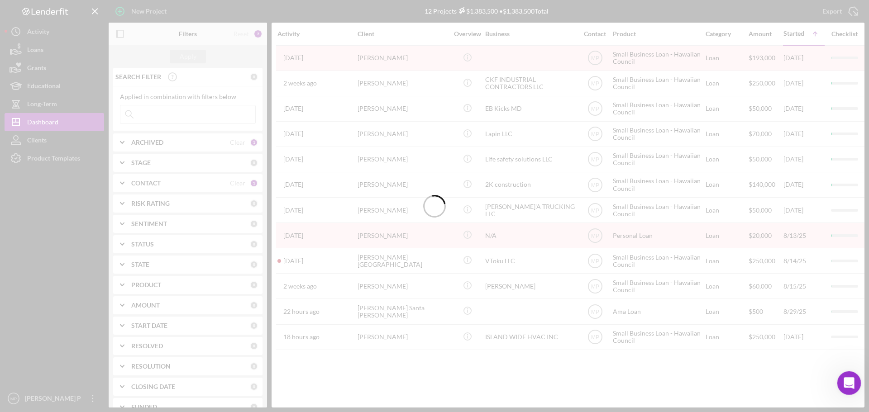
click at [846, 383] on icon "Open Intercom Messenger" at bounding box center [847, 381] width 6 height 7
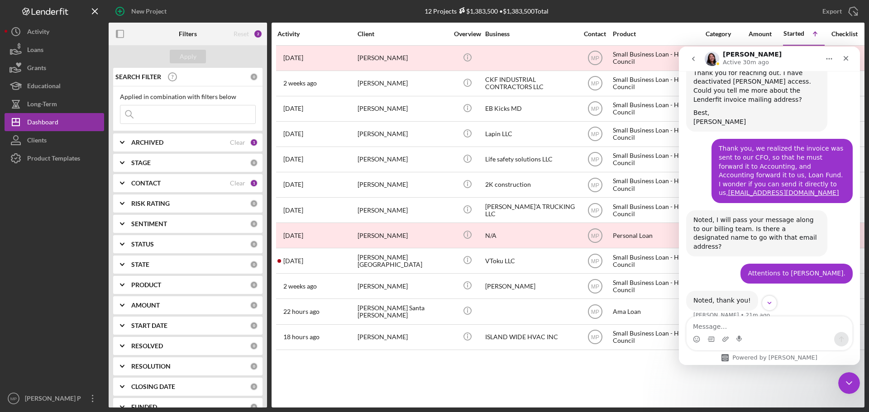
scroll to position [617, 0]
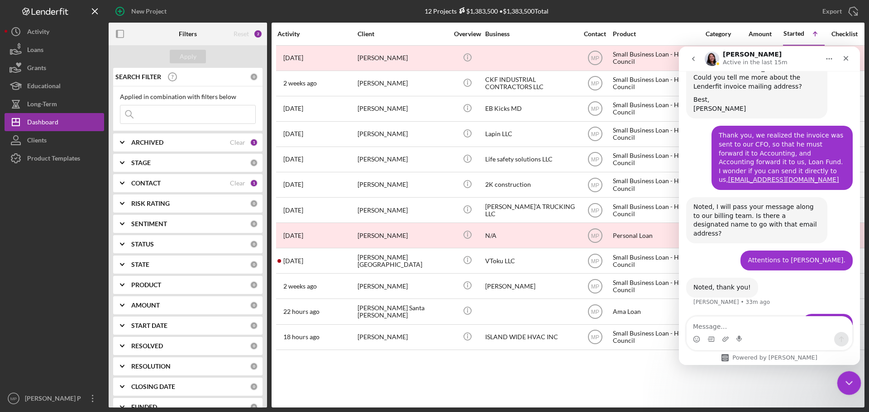
click at [847, 384] on icon "Close Intercom Messenger" at bounding box center [847, 381] width 11 height 11
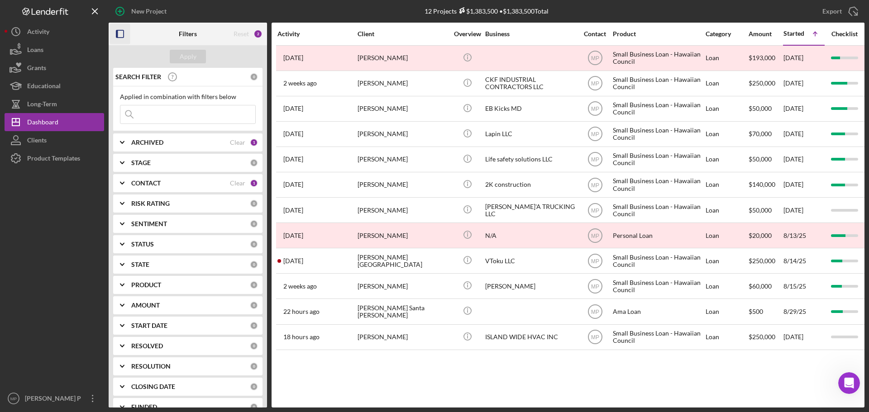
click at [119, 33] on icon "button" at bounding box center [120, 34] width 20 height 20
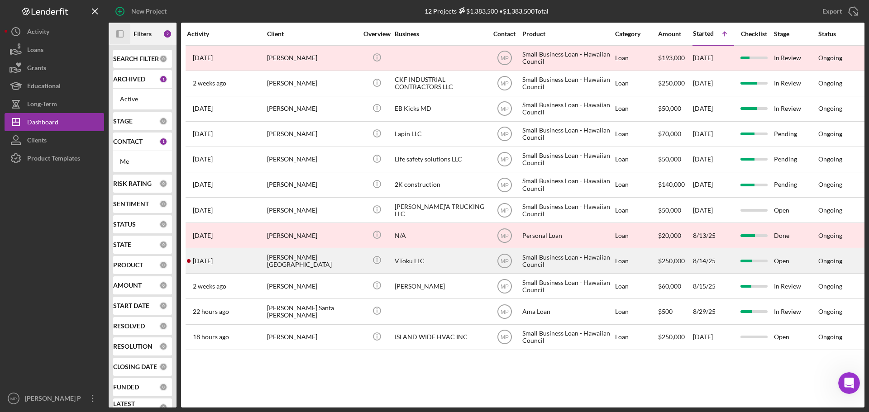
click at [328, 258] on div "[PERSON_NAME][GEOGRAPHIC_DATA]" at bounding box center [312, 261] width 90 height 24
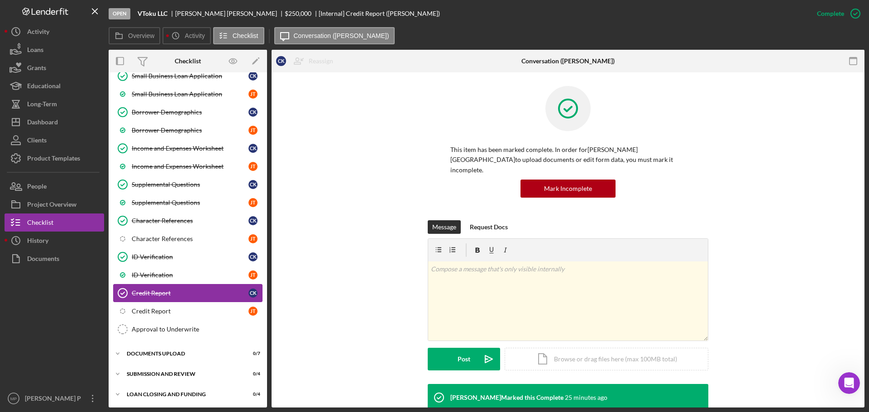
scroll to position [124, 0]
click at [186, 354] on div "DOCUMENTS UPLOAD" at bounding box center [191, 352] width 129 height 5
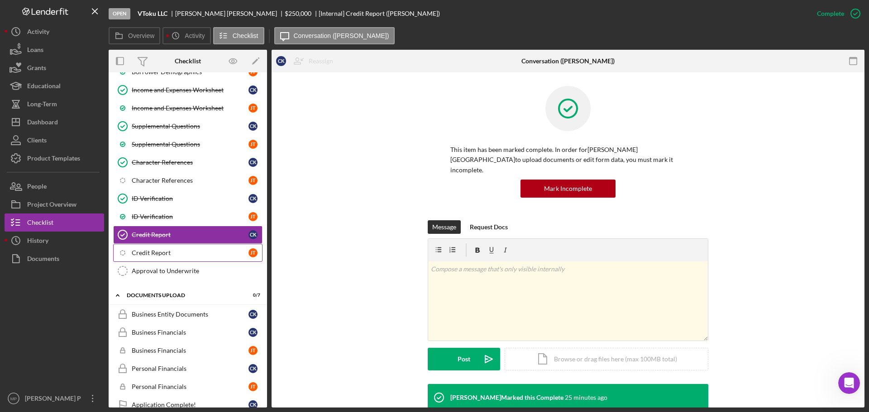
scroll to position [165, 0]
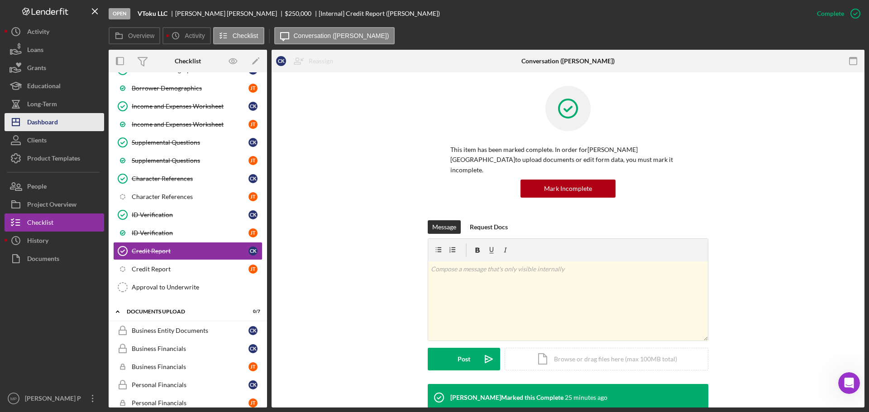
click at [64, 123] on button "Icon/Dashboard Dashboard" at bounding box center [55, 122] width 100 height 18
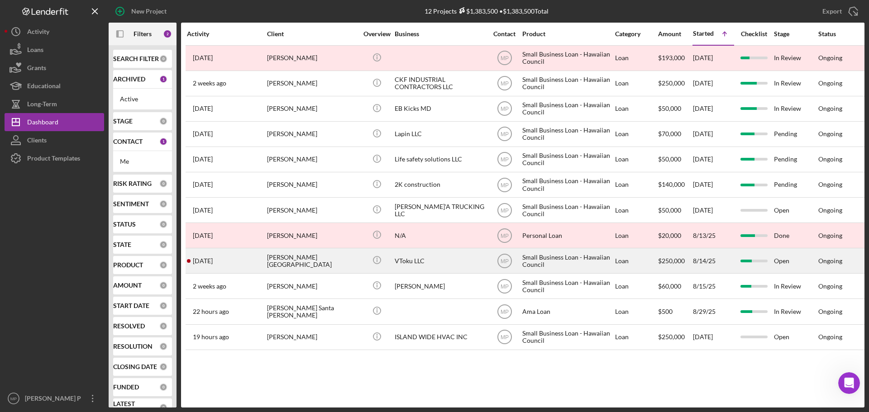
click at [328, 262] on div "[PERSON_NAME][GEOGRAPHIC_DATA]" at bounding box center [312, 261] width 90 height 24
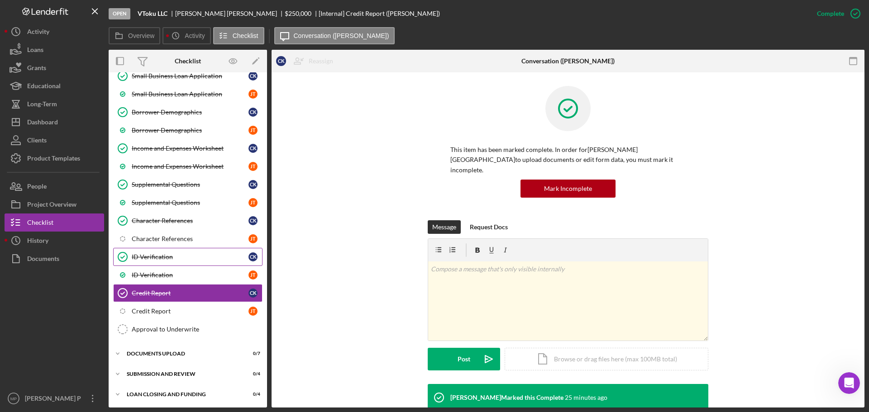
scroll to position [124, 0]
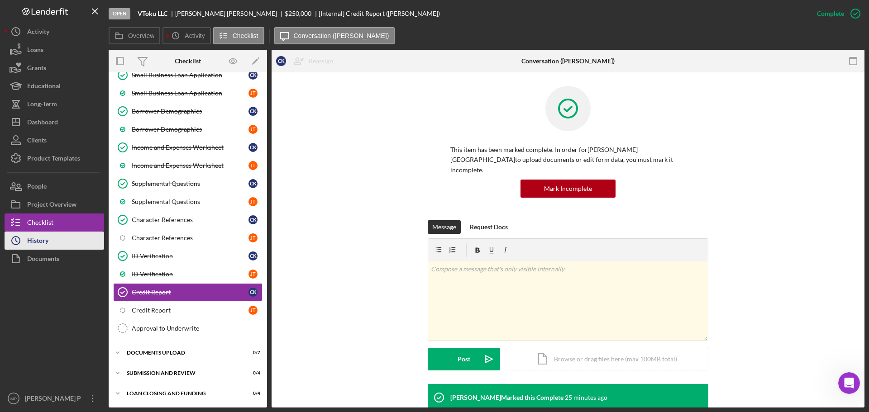
click at [65, 239] on button "Icon/History History" at bounding box center [55, 241] width 100 height 18
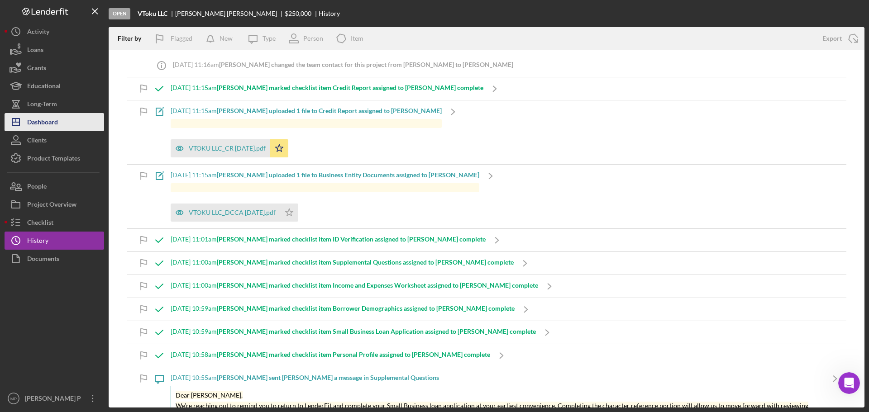
click at [44, 128] on div "Dashboard" at bounding box center [42, 123] width 31 height 20
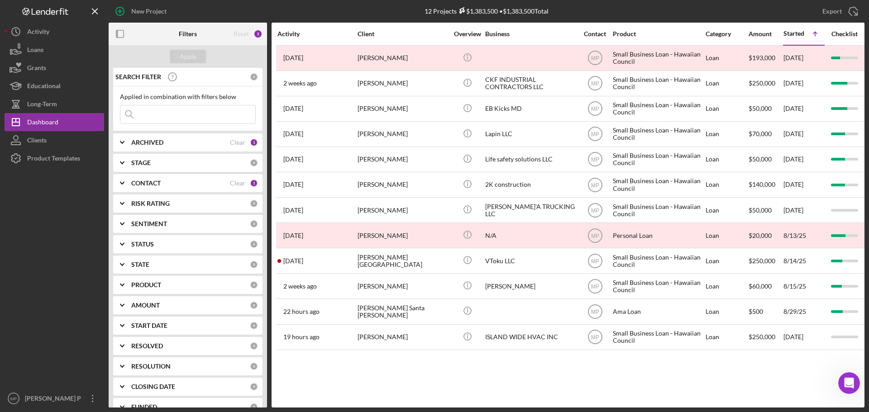
click at [65, 271] on div at bounding box center [55, 278] width 100 height 222
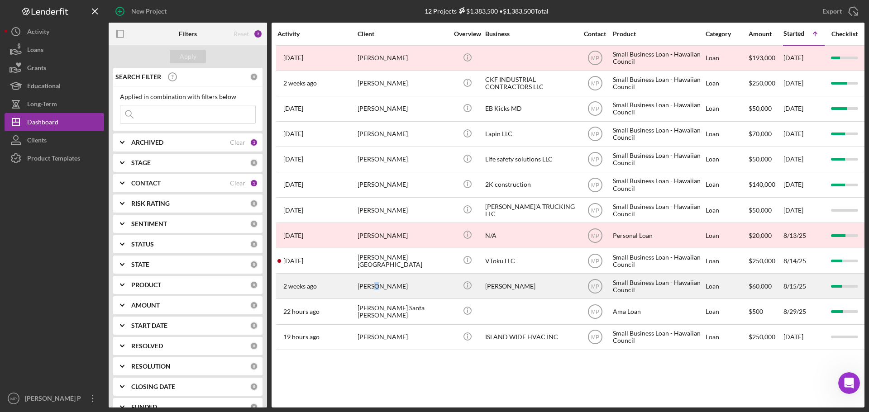
click at [377, 285] on div "[PERSON_NAME]" at bounding box center [402, 286] width 90 height 24
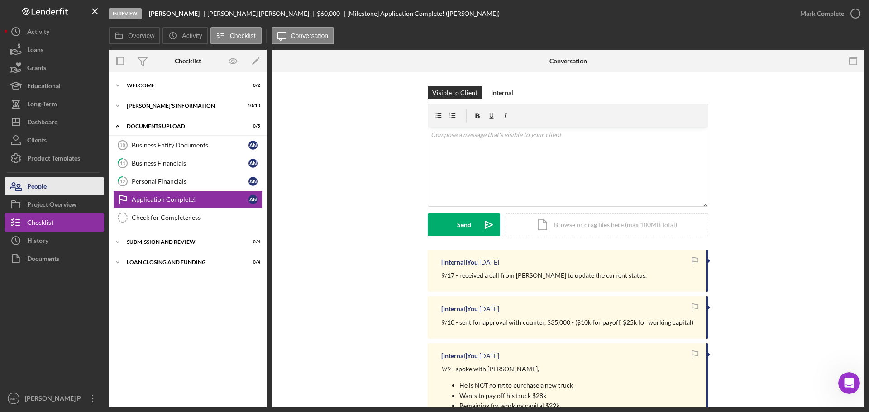
click at [43, 185] on div "People" at bounding box center [36, 187] width 19 height 20
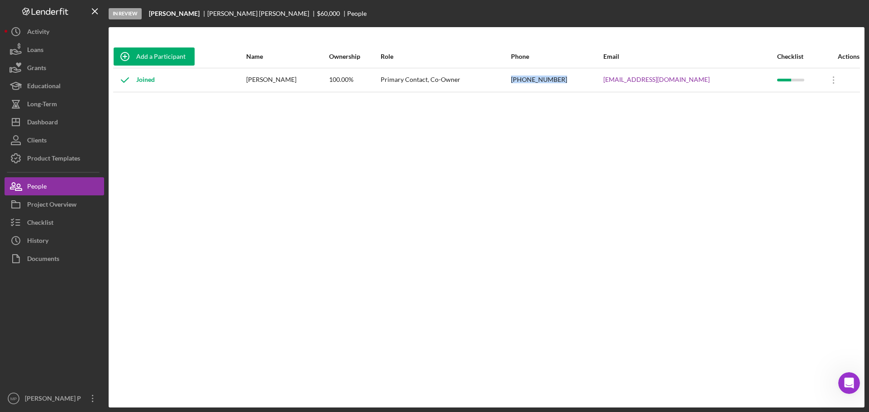
drag, startPoint x: 589, startPoint y: 80, endPoint x: 541, endPoint y: 83, distance: 49.0
click at [541, 83] on tr "Joined [PERSON_NAME] 100.00% Primary Contact, Co-Owner [PHONE_NUMBER] [EMAIL_AD…" at bounding box center [486, 80] width 746 height 24
copy tr "[PHONE_NUMBER]"
click at [57, 222] on button "Checklist" at bounding box center [55, 223] width 100 height 18
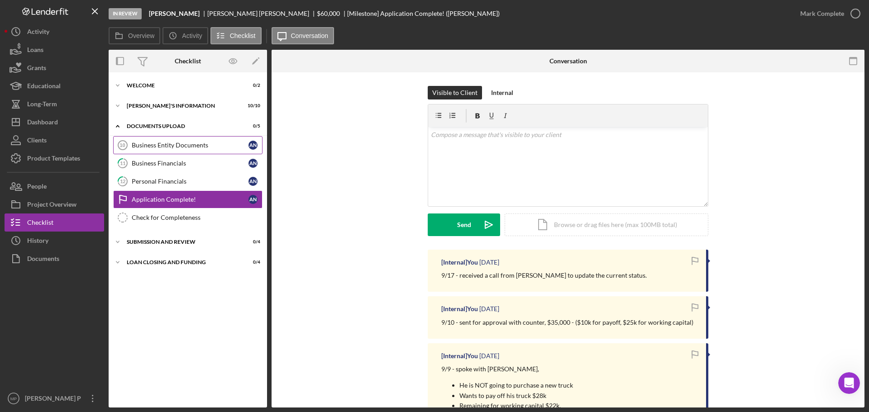
click at [164, 149] on link "Business Entity Documents 10 Business Entity Documents A N" at bounding box center [187, 145] width 149 height 18
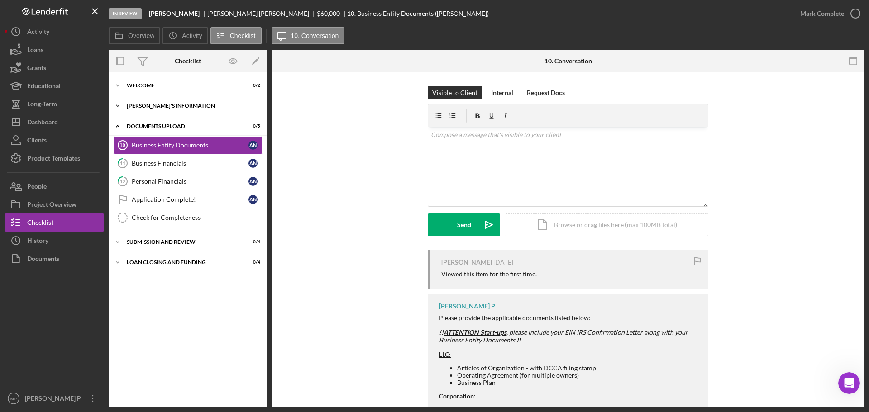
click at [174, 108] on div "[PERSON_NAME]'S INFORMATION" at bounding box center [191, 105] width 129 height 5
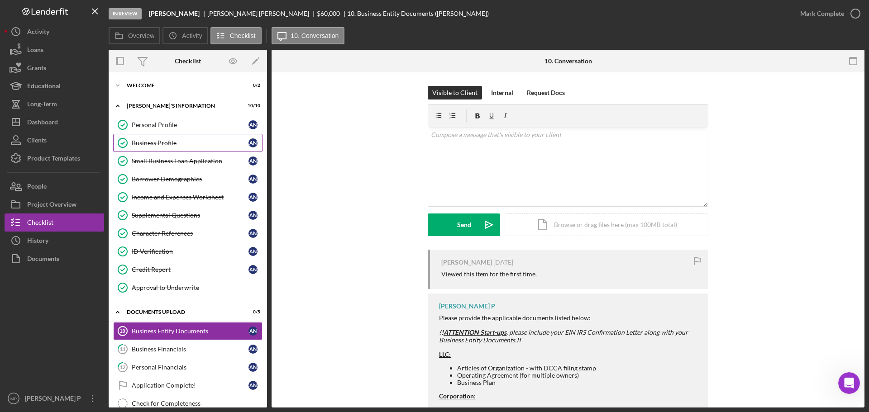
click at [180, 143] on div "Business Profile" at bounding box center [190, 142] width 117 height 7
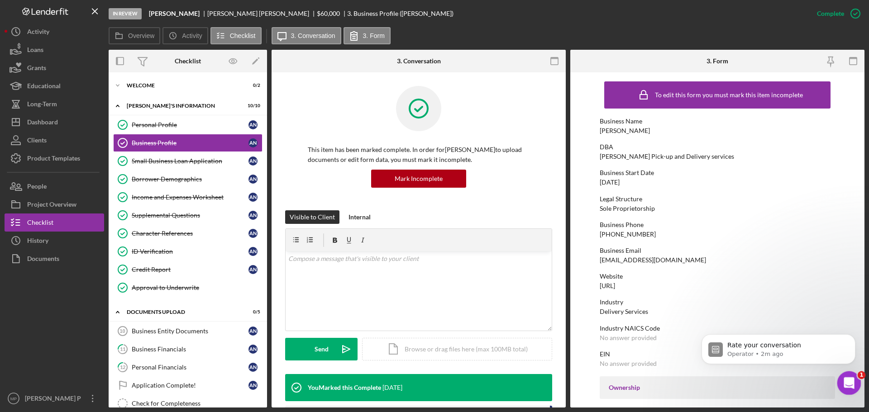
click at [849, 382] on icon "Open Intercom Messenger" at bounding box center [847, 382] width 15 height 15
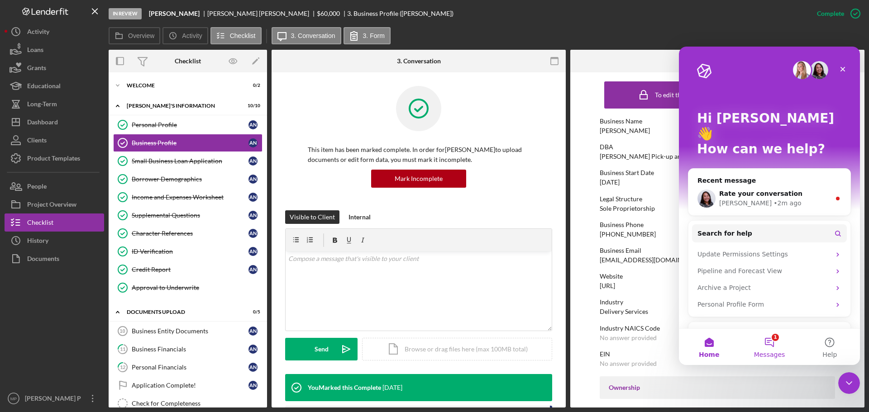
click at [769, 346] on button "1 Messages" at bounding box center [769, 347] width 60 height 36
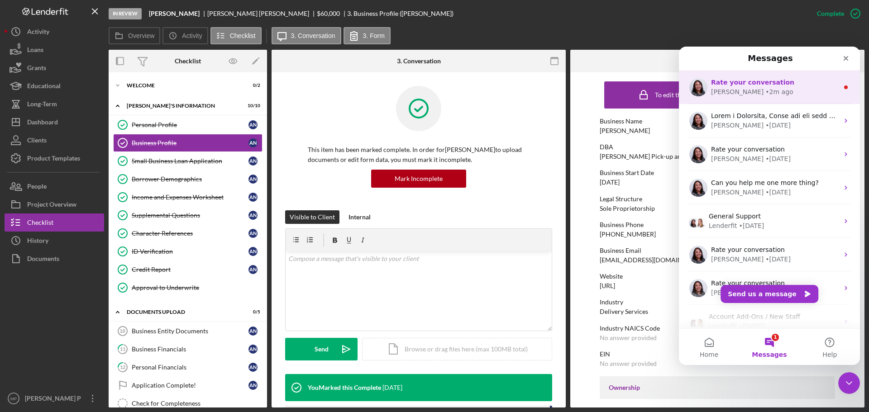
click at [785, 95] on div "[PERSON_NAME] • 2m ago" at bounding box center [775, 92] width 128 height 10
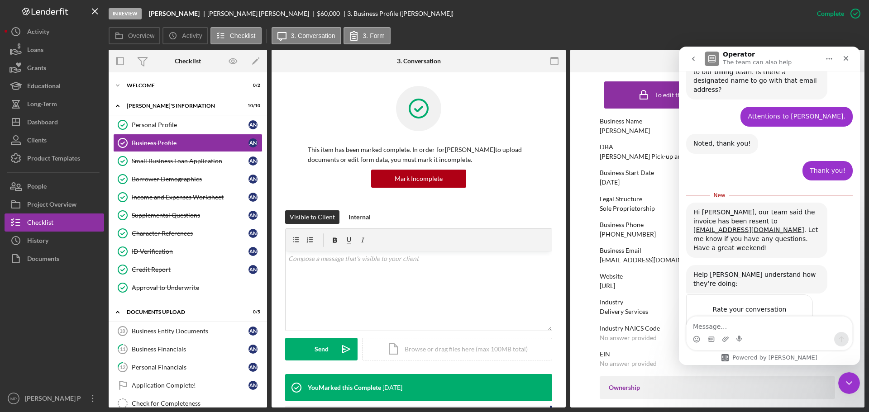
scroll to position [767, 0]
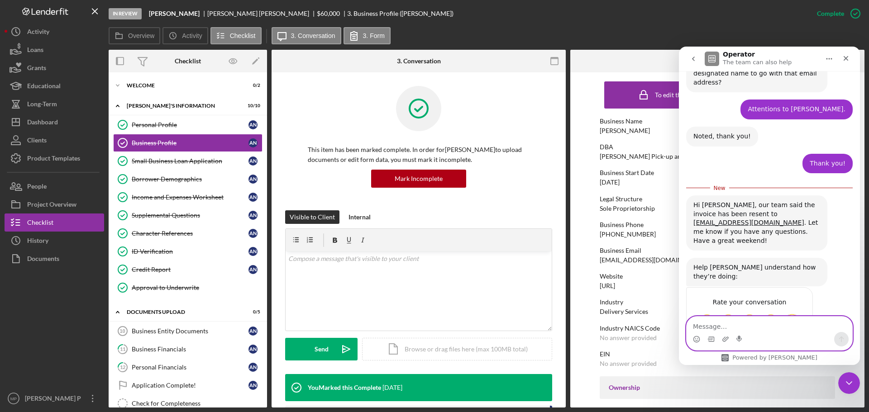
click at [716, 325] on textarea "Message…" at bounding box center [769, 324] width 166 height 15
drag, startPoint x: 773, startPoint y: 326, endPoint x: 781, endPoint y: 314, distance: 15.3
click at [778, 323] on textarea "Message…" at bounding box center [769, 324] width 166 height 15
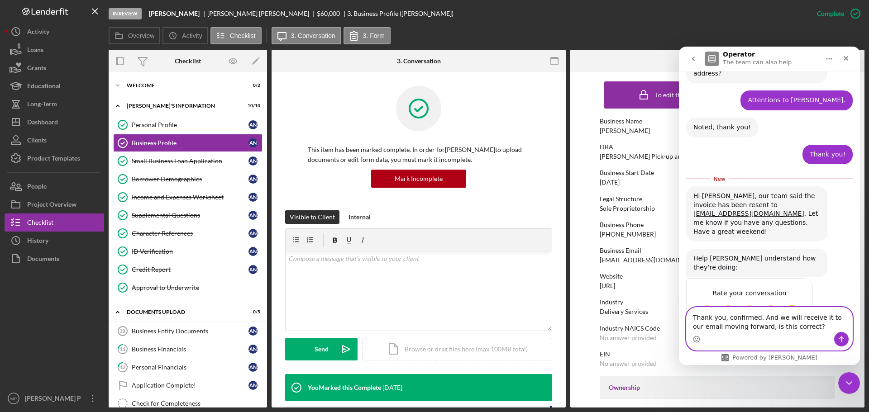
type textarea "Thank you, confirmed. And we will receive it to our email moving forward, is th…"
click at [841, 336] on icon "Send a message…" at bounding box center [840, 339] width 7 height 7
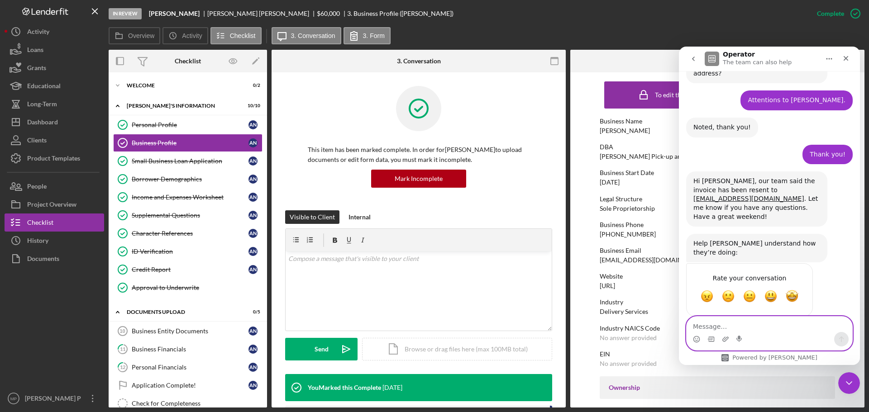
scroll to position [788, 0]
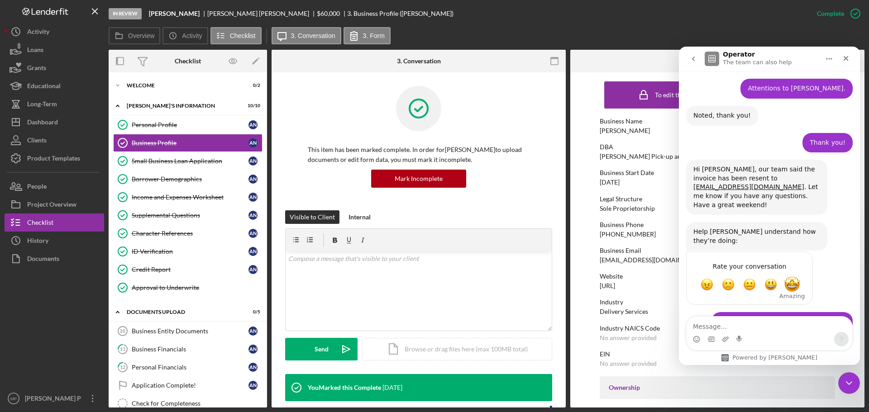
click at [790, 276] on span "Amazing" at bounding box center [792, 284] width 16 height 16
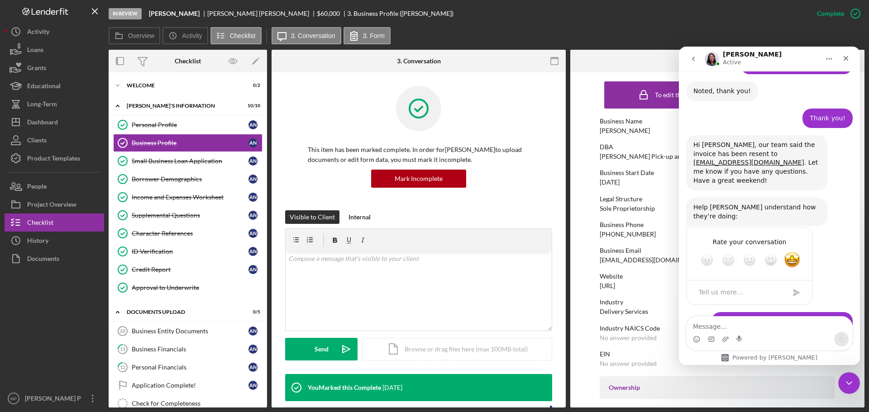
click at [471, 114] on div at bounding box center [419, 115] width 222 height 59
click at [59, 124] on button "Icon/Dashboard Dashboard" at bounding box center [55, 122] width 100 height 18
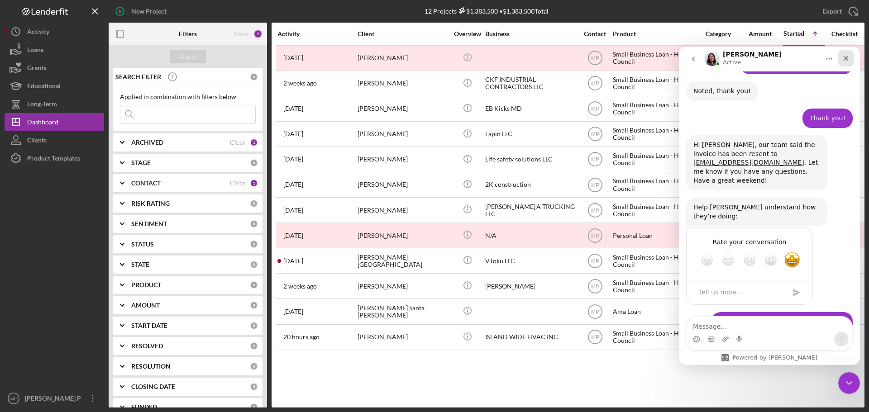
click at [845, 60] on icon "Close" at bounding box center [845, 58] width 7 height 7
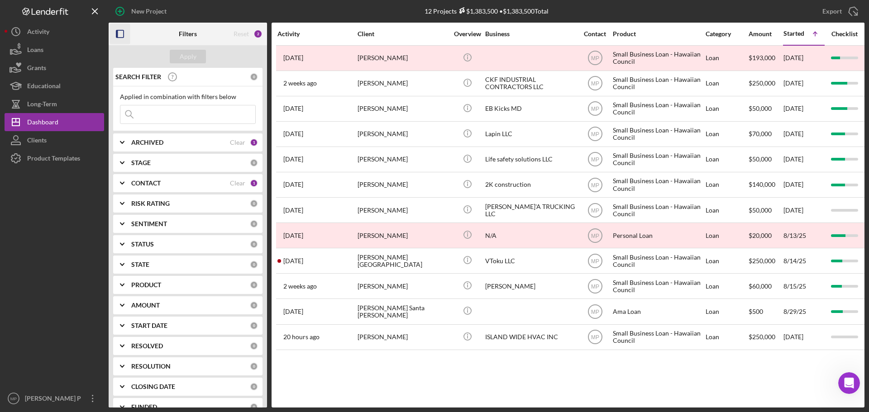
click at [120, 32] on icon "button" at bounding box center [120, 34] width 20 height 20
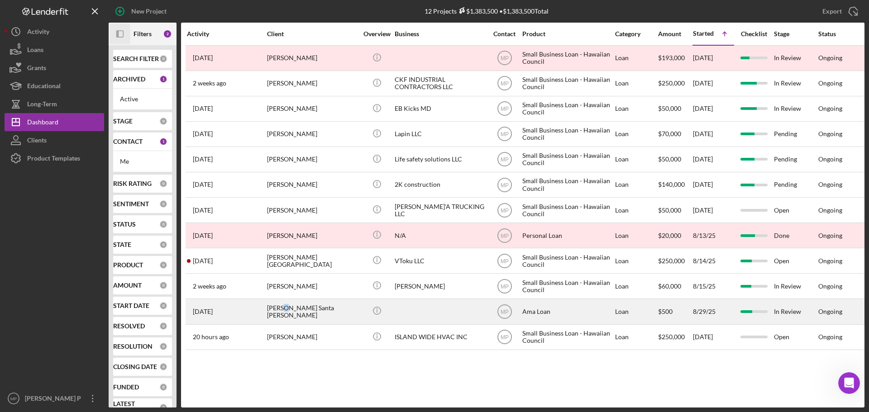
click at [285, 311] on div "[PERSON_NAME] Santa [PERSON_NAME]" at bounding box center [312, 311] width 90 height 24
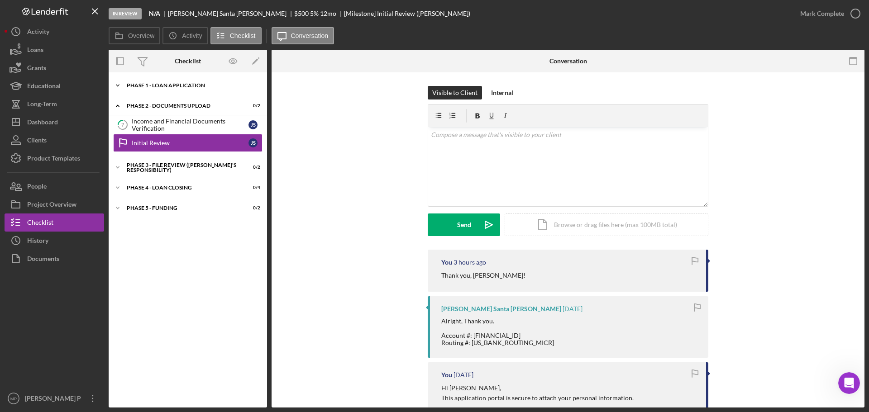
click at [162, 86] on div "Phase 1 - Loan Application" at bounding box center [191, 85] width 129 height 5
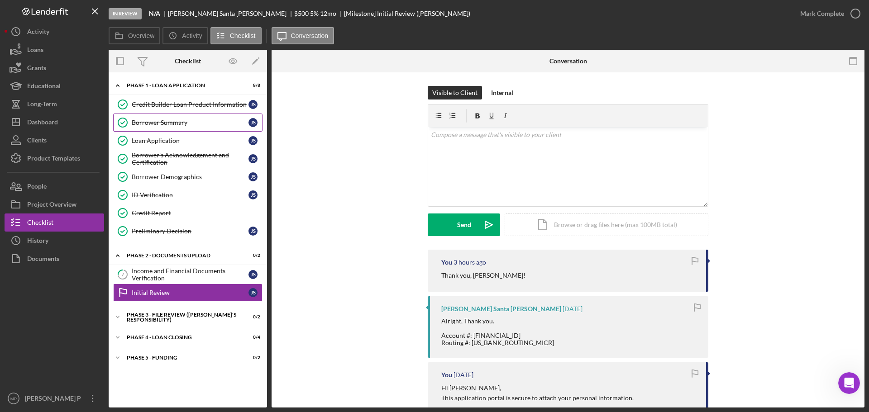
click at [166, 127] on link "Borrower Summary Borrower Summary J S" at bounding box center [187, 123] width 149 height 18
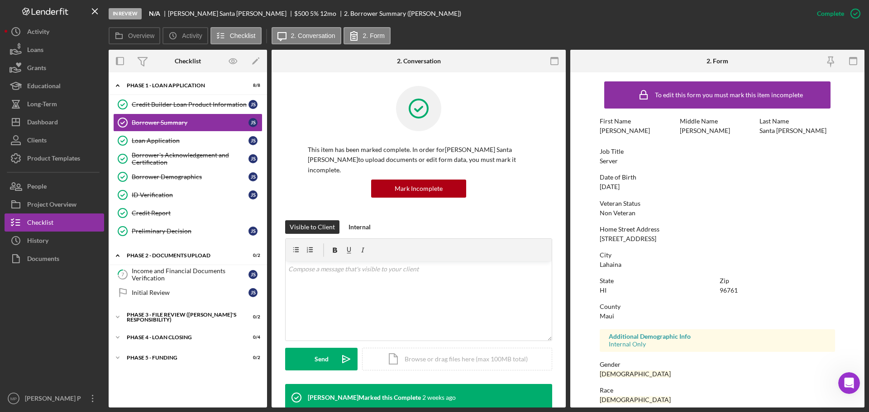
drag, startPoint x: 600, startPoint y: 239, endPoint x: 664, endPoint y: 248, distance: 64.4
click at [654, 241] on div "[STREET_ADDRESS]" at bounding box center [627, 238] width 57 height 7
copy div "[STREET_ADDRESS]"
click at [63, 188] on button "People" at bounding box center [55, 186] width 100 height 18
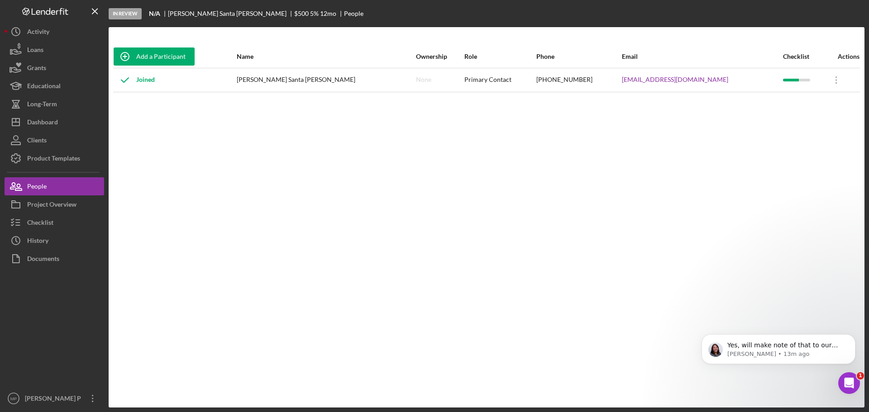
scroll to position [857, 0]
click at [124, 284] on div "Add a Participant Name Ownership Role Phone Email Checklist Actions Joined [PER…" at bounding box center [487, 217] width 756 height 344
click at [845, 381] on icon "Open Intercom Messenger" at bounding box center [847, 382] width 15 height 15
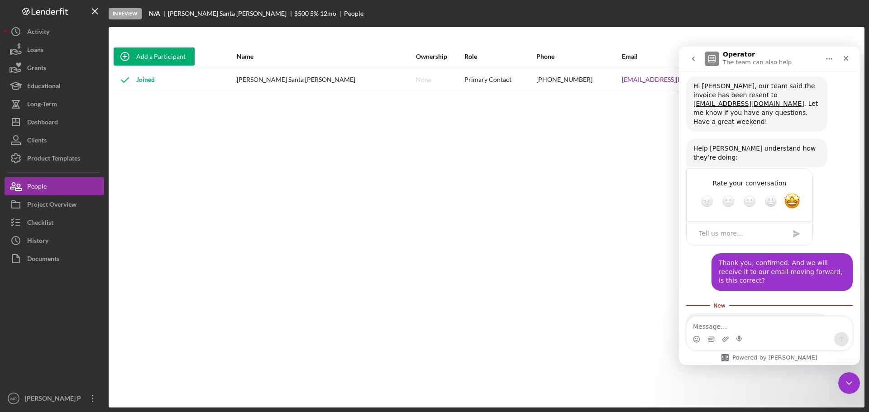
scroll to position [872, 0]
click at [750, 326] on textarea "Message…" at bounding box center [769, 324] width 166 height 15
type textarea "Thank you!"
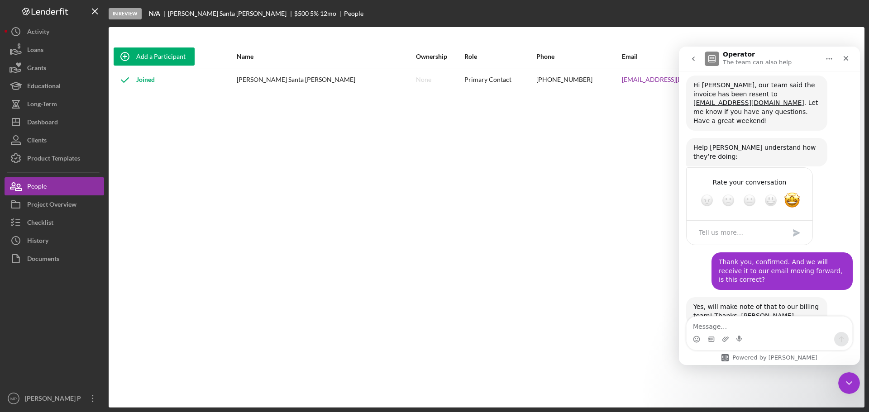
scroll to position [884, 0]
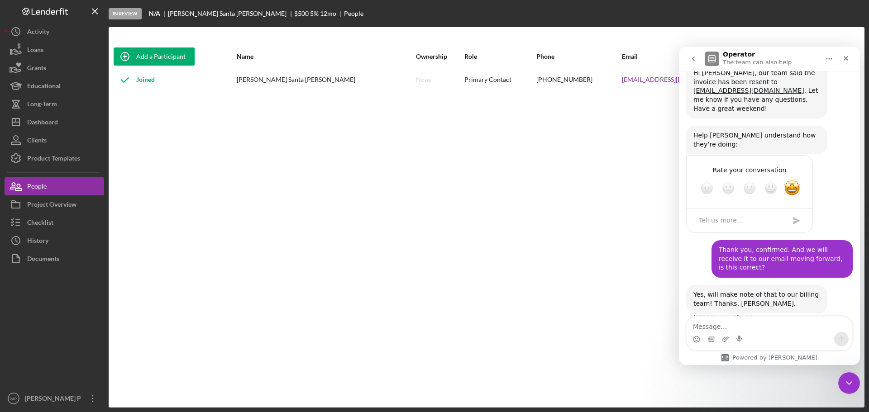
click at [508, 128] on div "Add a Participant Name Ownership Role Phone Email Checklist Actions Joined [PER…" at bounding box center [487, 217] width 756 height 344
drag, startPoint x: 605, startPoint y: 79, endPoint x: 562, endPoint y: 101, distance: 48.4
click at [561, 81] on div "[PHONE_NUMBER]" at bounding box center [578, 80] width 85 height 23
copy div "[PHONE_NUMBER]"
click at [845, 379] on icon "Close Intercom Messenger" at bounding box center [847, 381] width 11 height 11
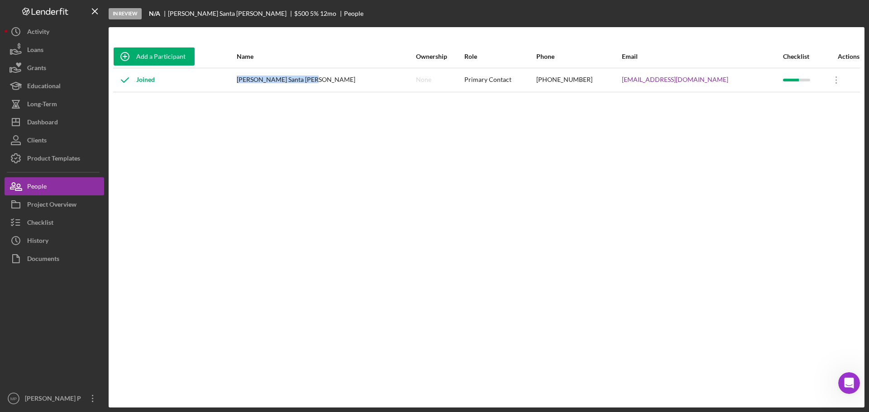
drag, startPoint x: 340, startPoint y: 81, endPoint x: 269, endPoint y: 79, distance: 70.6
click at [269, 79] on div "[PERSON_NAME] Santa [PERSON_NAME]" at bounding box center [326, 80] width 178 height 23
copy div "[PERSON_NAME] Santa [PERSON_NAME]"
